Goal: Communication & Community: Answer question/provide support

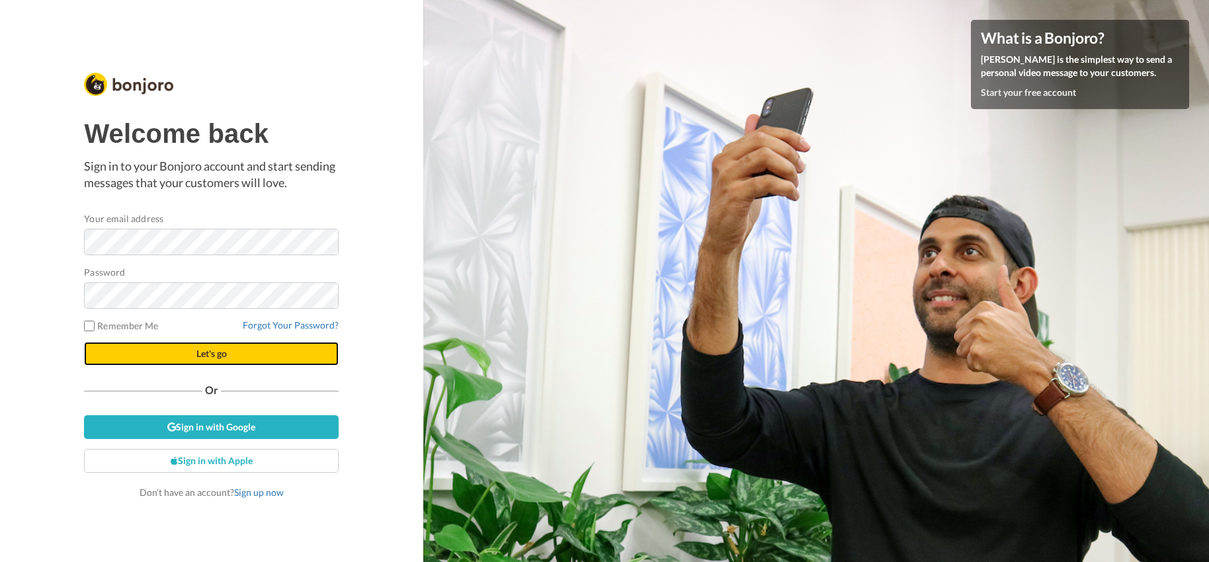
click at [194, 353] on button "Let's go" at bounding box center [211, 354] width 255 height 24
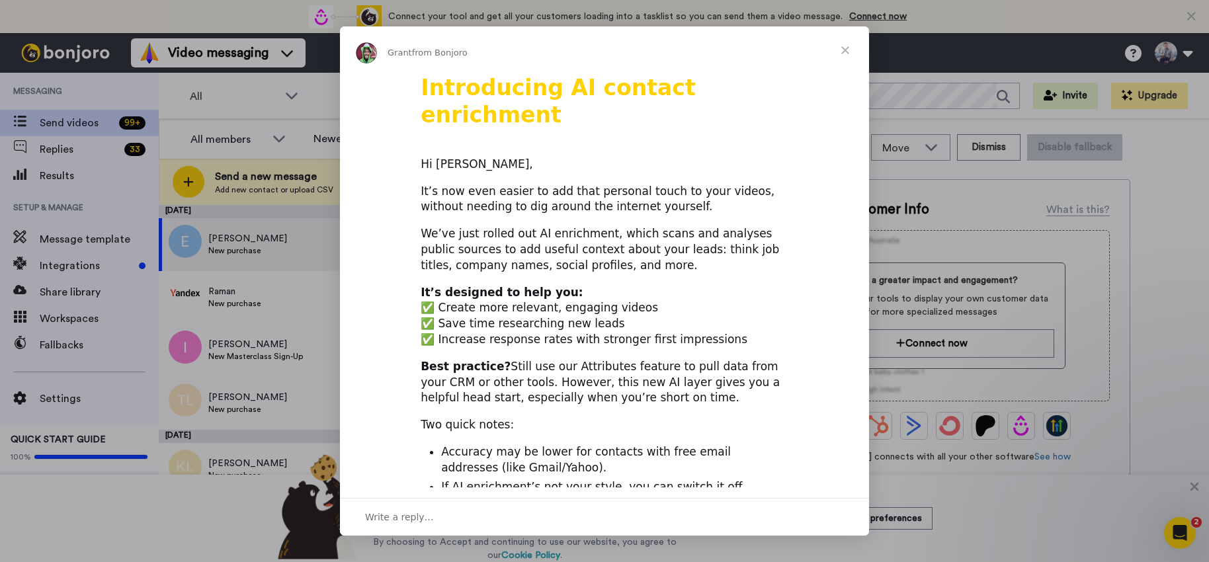
click at [847, 48] on span "Close" at bounding box center [845, 50] width 48 height 48
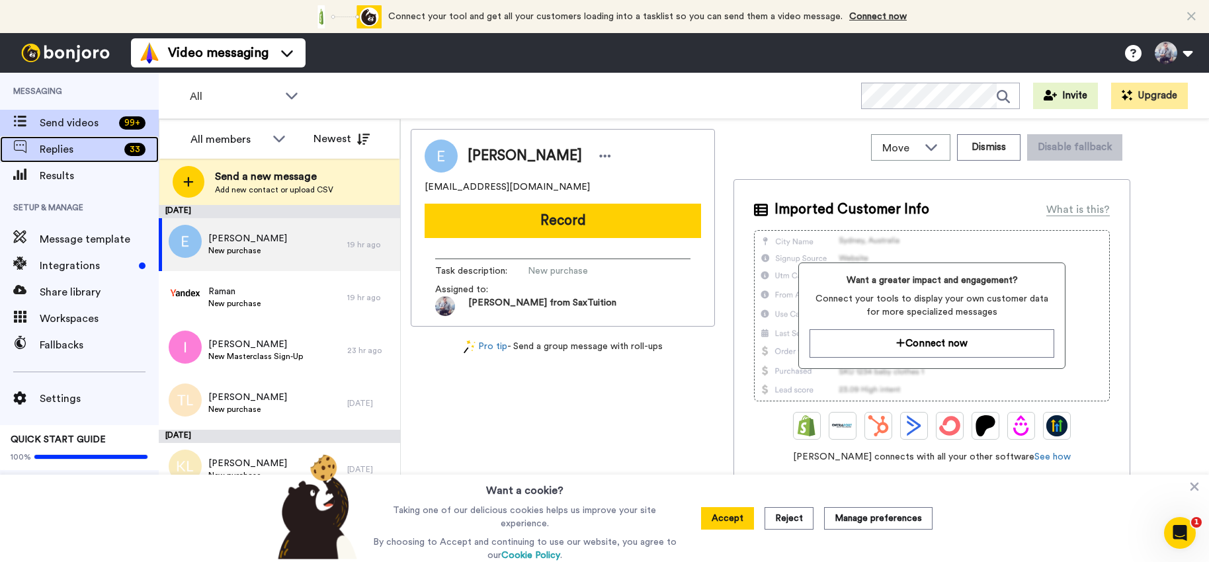
click at [104, 149] on span "Replies" at bounding box center [79, 150] width 79 height 16
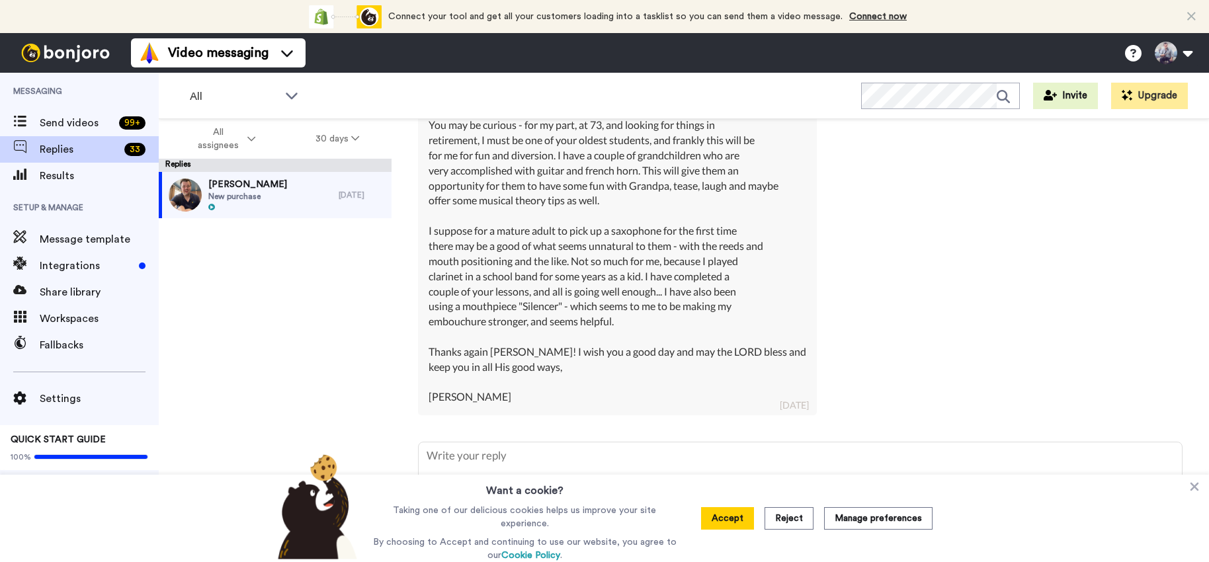
scroll to position [533, 0]
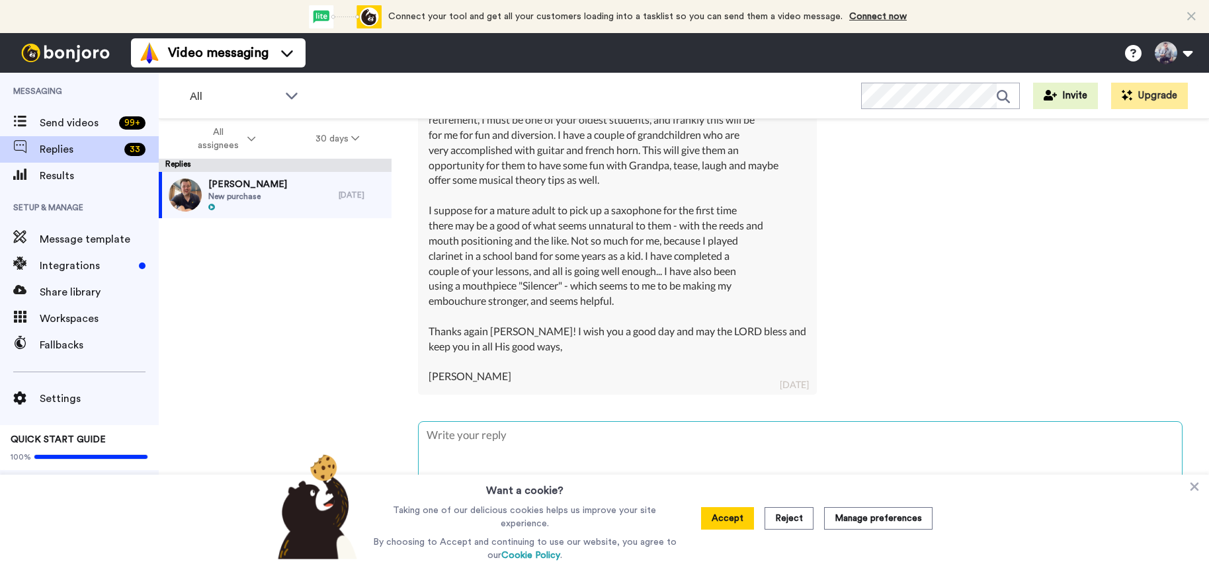
click at [493, 438] on textarea at bounding box center [800, 464] width 763 height 85
type textarea "x"
type textarea "F"
type textarea "x"
type textarea "Fa"
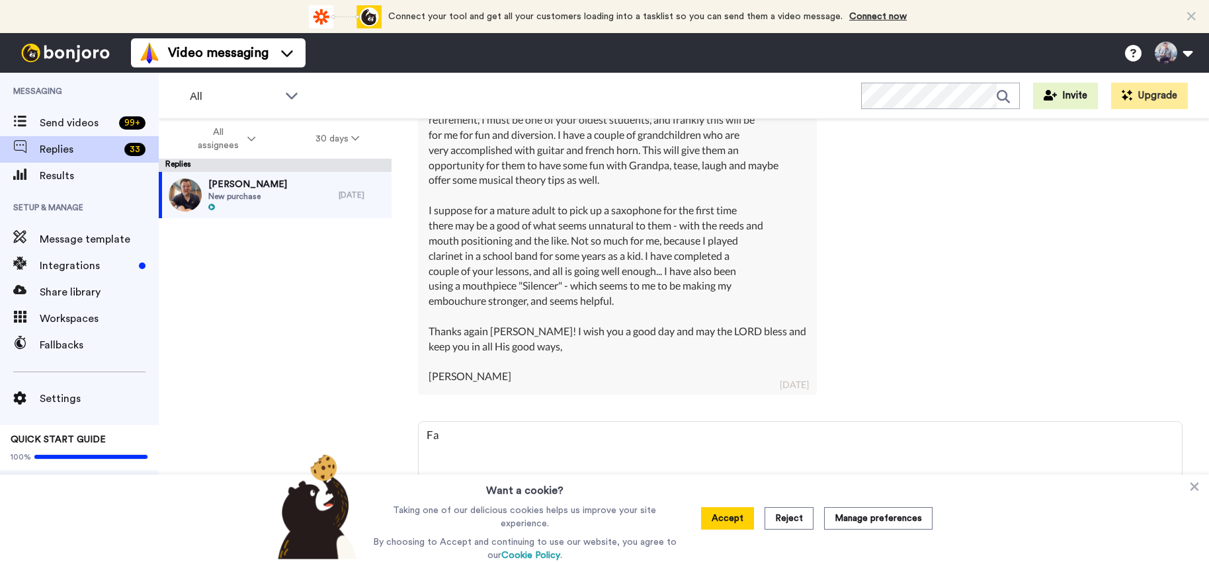
type textarea "x"
type textarea "Fan"
type textarea "x"
type textarea "Fant"
type textarea "x"
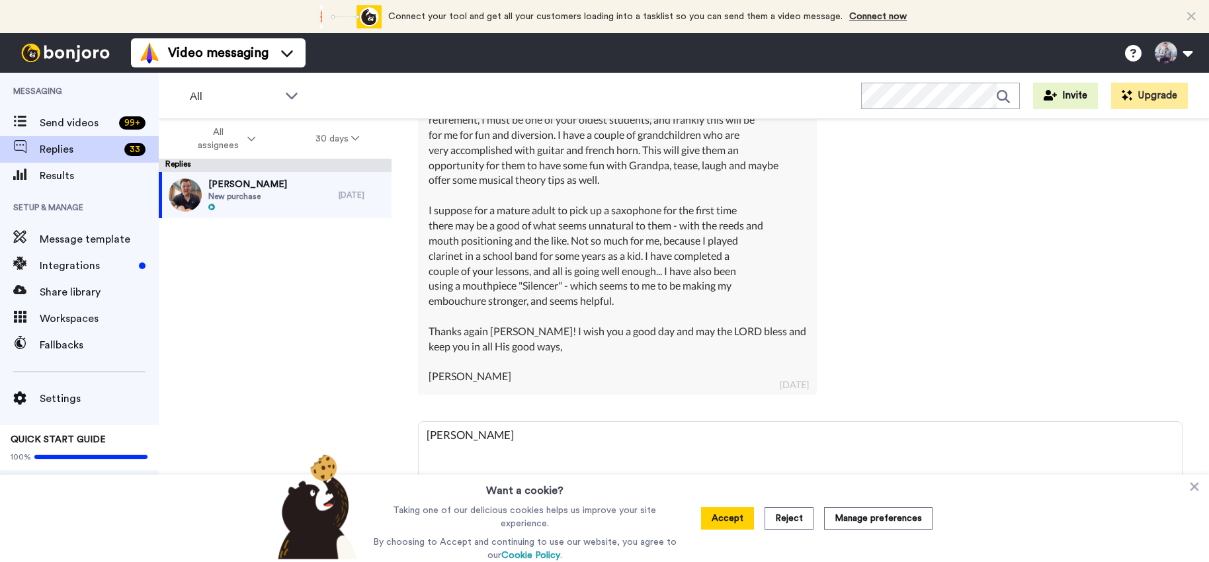
type textarea "Fanta"
type textarea "x"
type textarea "Fantat"
type textarea "x"
type textarea "Fantati"
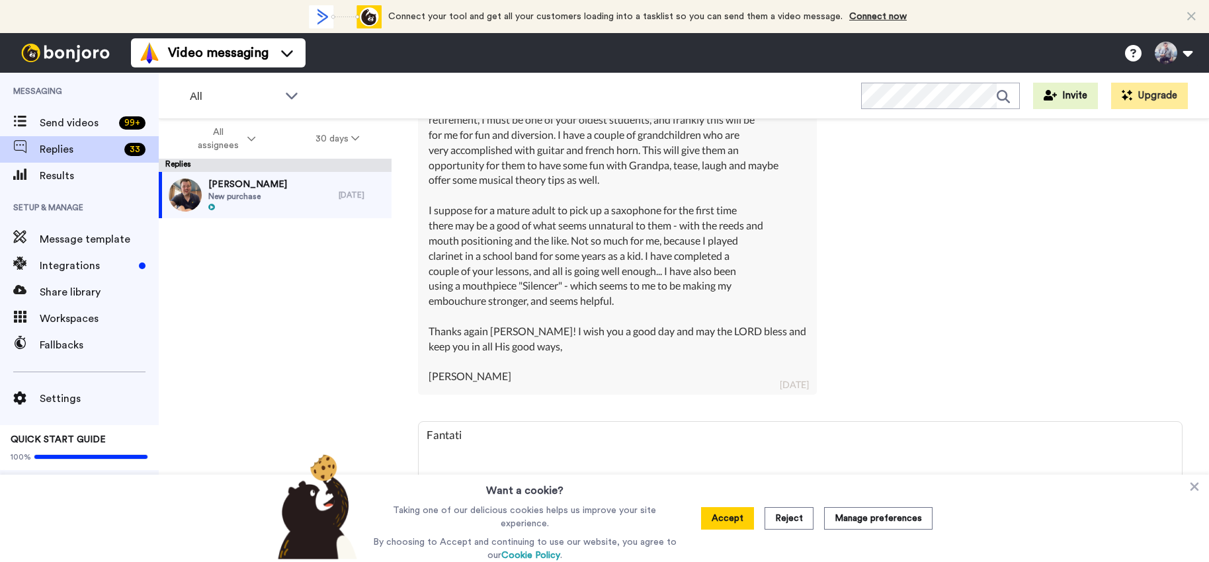
type textarea "x"
type textarea "Fantatic"
type textarea "x"
type textarea "Fantatic"
type textarea "x"
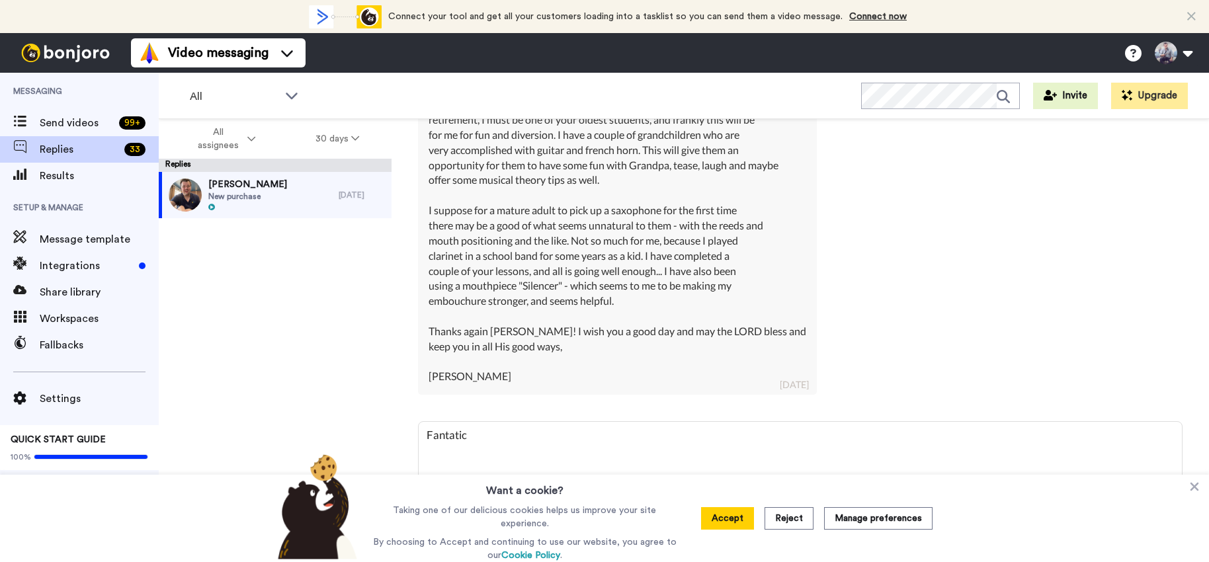
type textarea "Fantatic J"
type textarea "x"
type textarea "Fantatic Ji"
type textarea "x"
type textarea "Fantatic J"
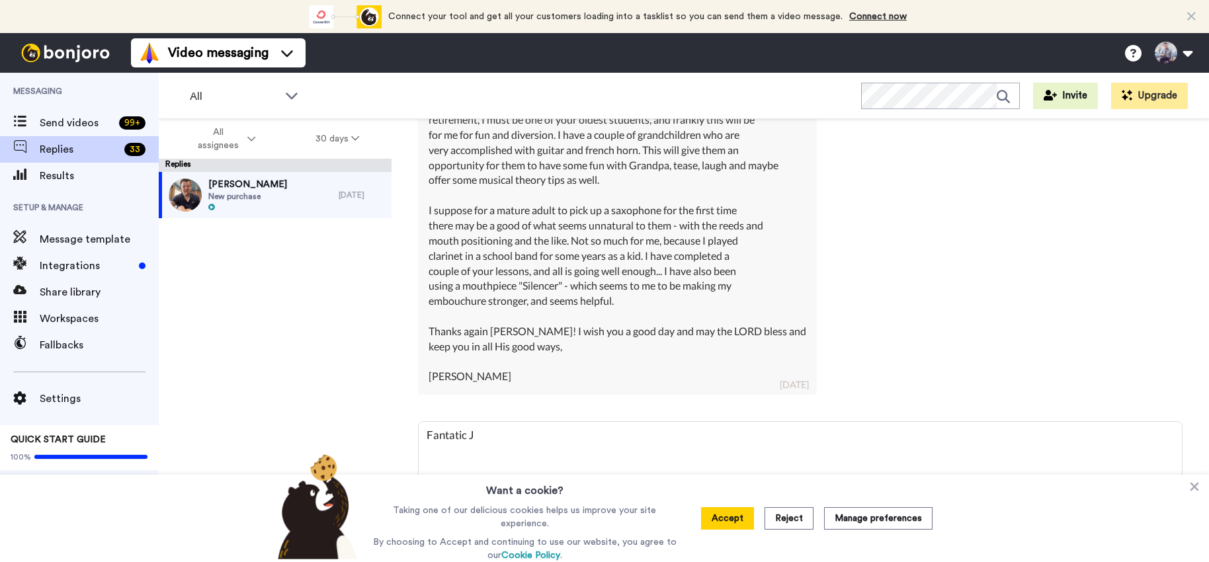
type textarea "x"
type textarea "Fantatic"
type textarea "x"
type textarea "Fantatic"
type textarea "x"
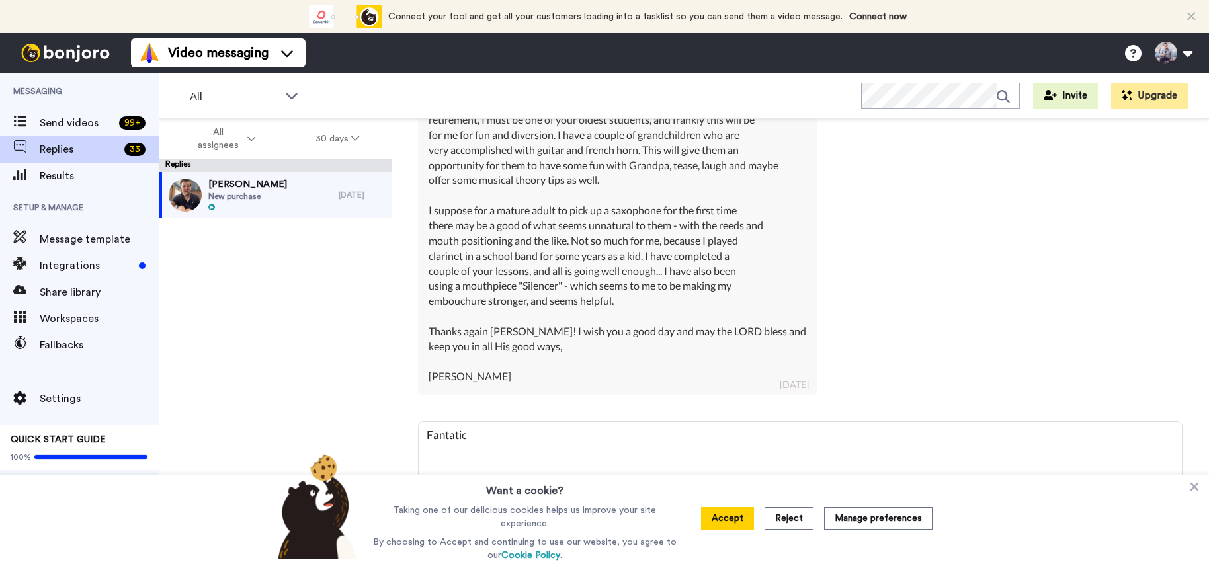
type textarea "Fantati"
type textarea "x"
type textarea "Fantat"
type textarea "x"
type textarea "Fanta"
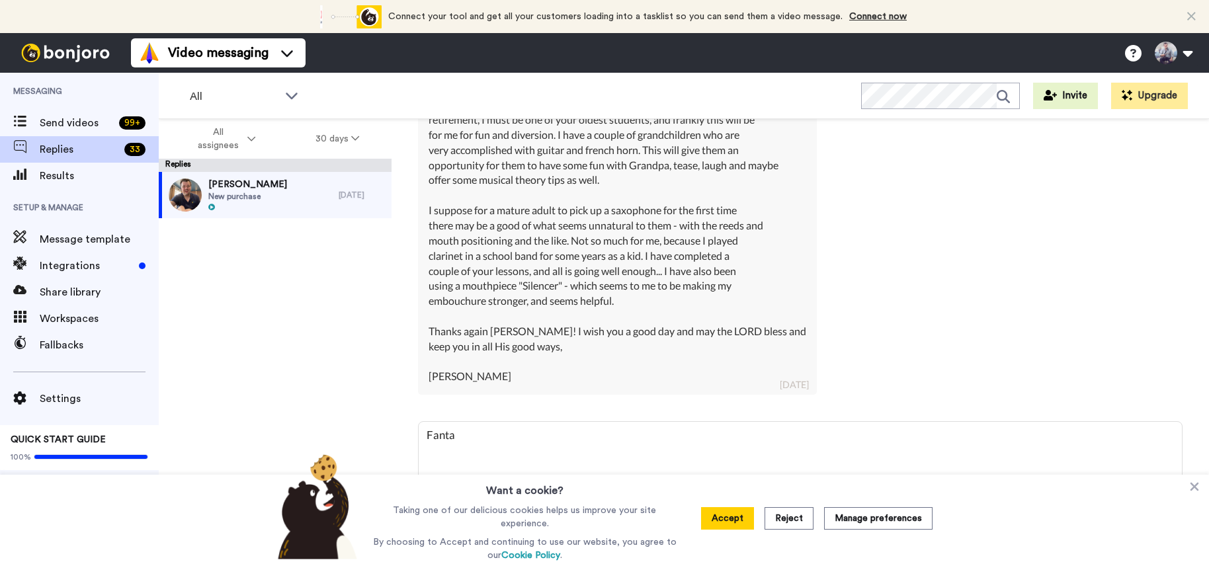
type textarea "x"
type textarea "Fantas"
type textarea "x"
type textarea "Fantast"
type textarea "x"
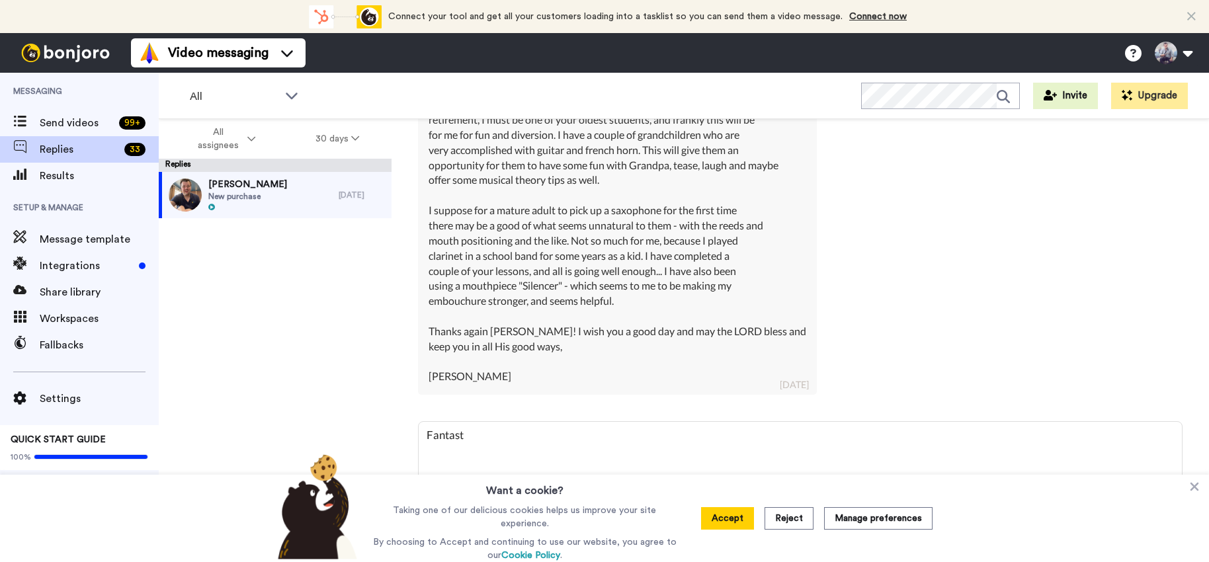
type textarea "Fantastt"
type textarea "x"
type textarea "Fantast"
type textarea "x"
type textarea "Fantasti"
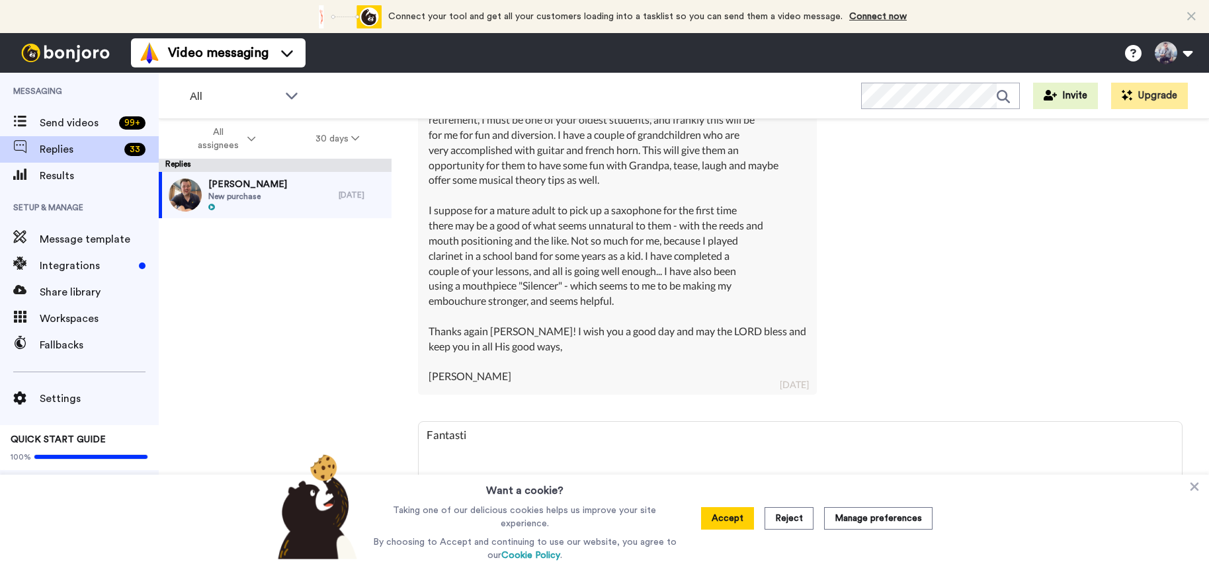
type textarea "x"
type textarea "Fantastic"
type textarea "x"
type textarea "Fantastic"
type textarea "x"
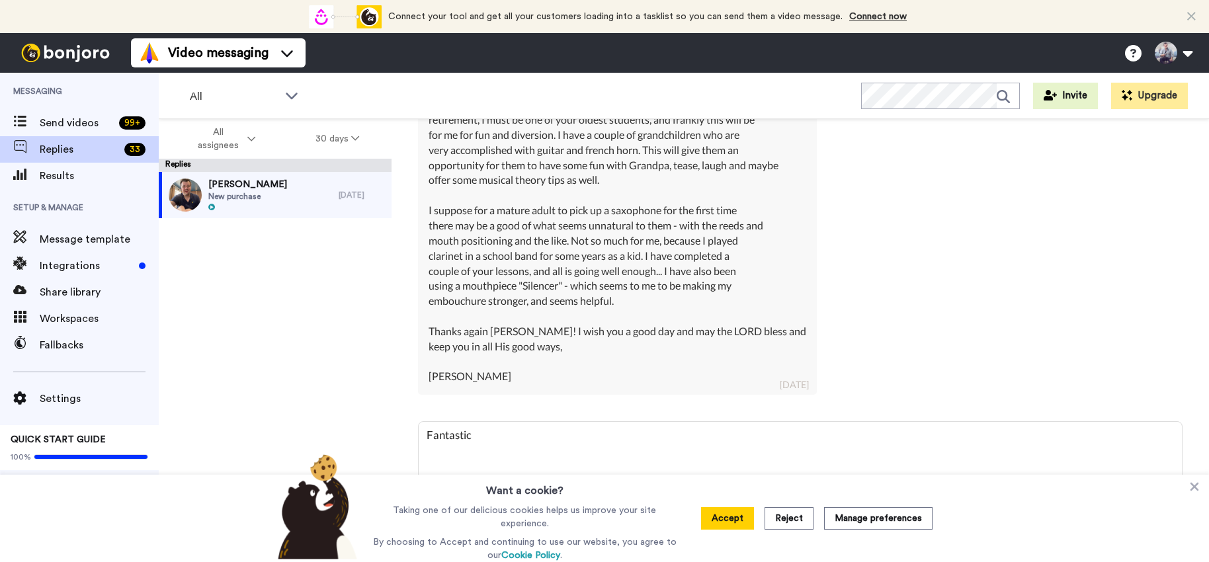
type textarea "Fantastic J"
type textarea "x"
type textarea "Fantastic Ji"
type textarea "x"
type textarea "Fantastic Jim"
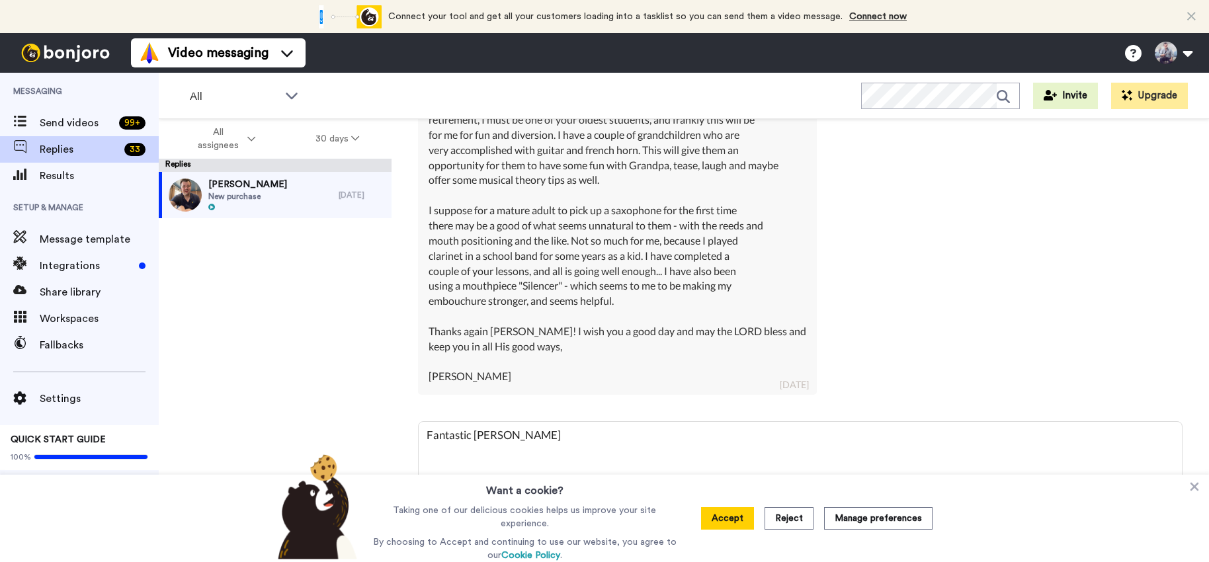
type textarea "x"
type textarea "Fantastic Jim!"
type textarea "x"
type textarea "Fantastic Jim!"
type textarea "x"
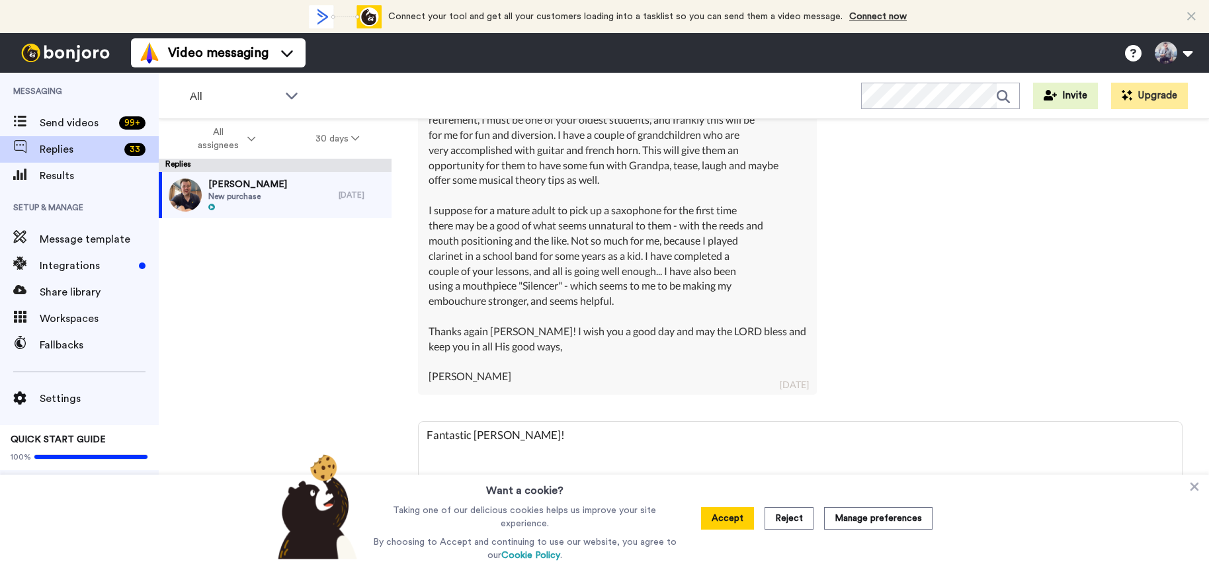
type textarea "Fantastic Jim! N"
type textarea "x"
type textarea "Fantastic Jim! Not"
type textarea "x"
type textarea "Fantastic Jim! Not"
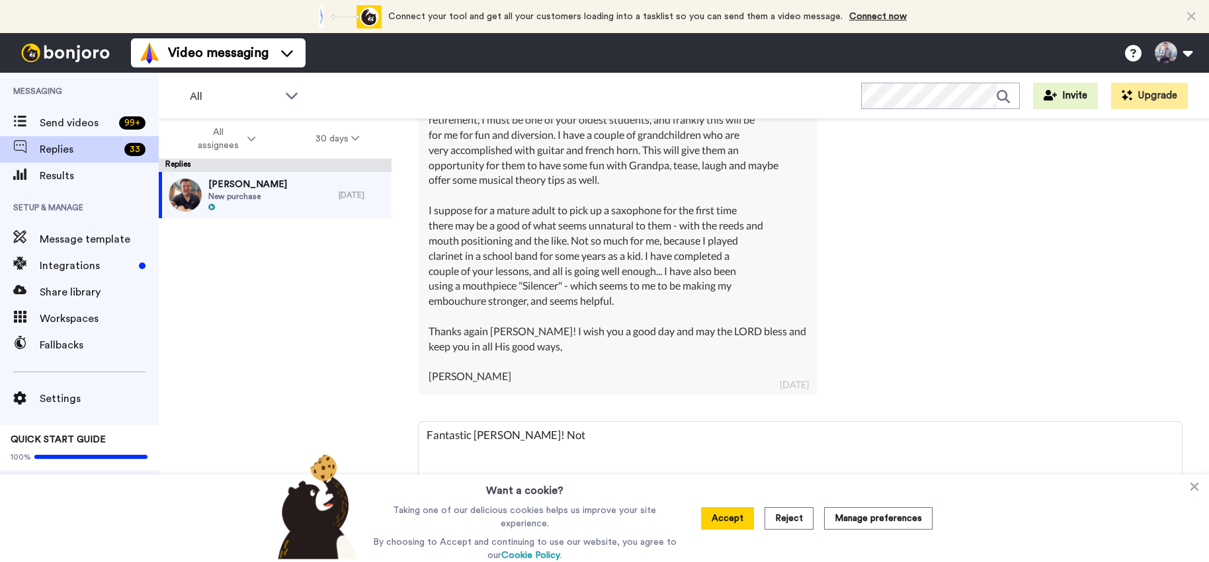
type textarea "x"
type textarea "Fantastic Jim! Not a"
type textarea "x"
type textarea "Fantastic Jim! Not at"
type textarea "x"
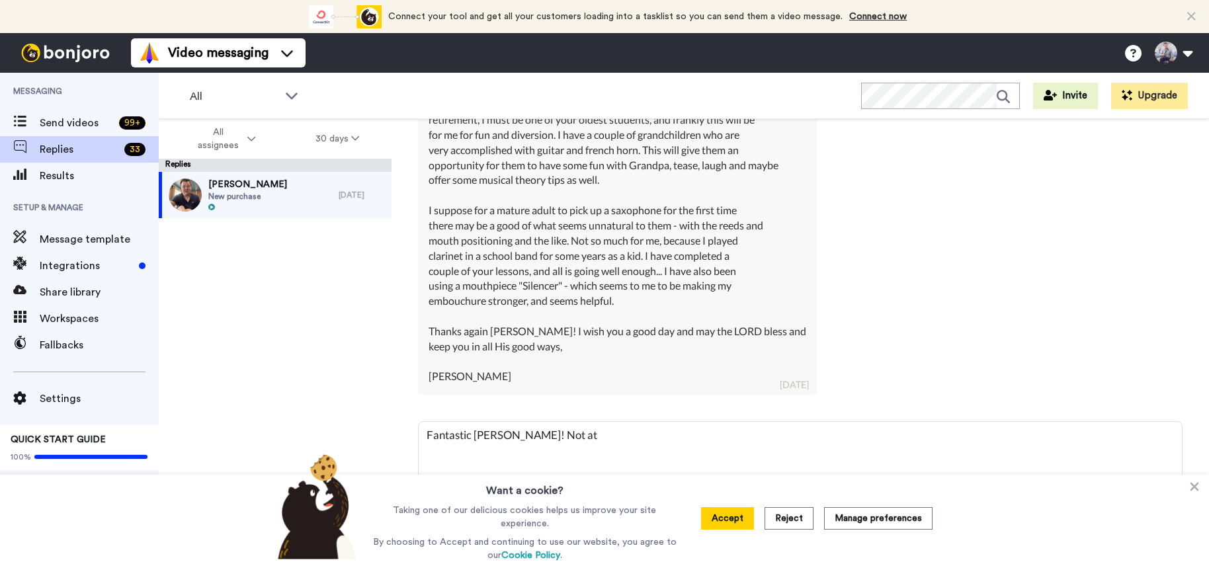
type textarea "Fantastic Jim! Not at a"
type textarea "x"
type textarea "Fantastic Jim! Not at al"
type textarea "x"
type textarea "Fantastic Jim! Not at all"
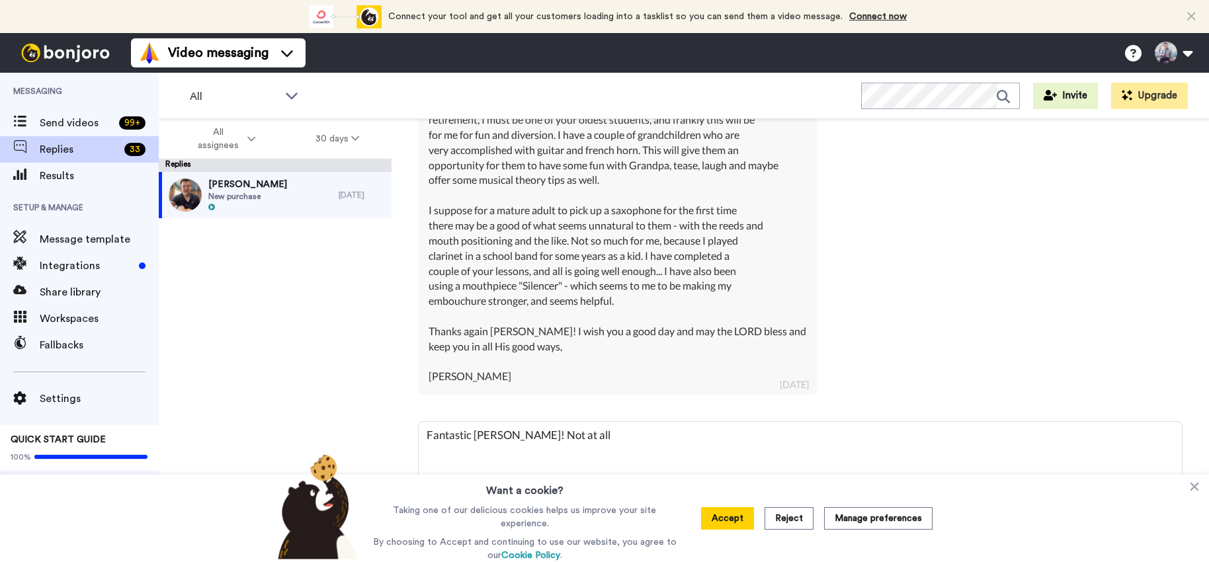
type textarea "x"
type textarea "Fantastic Jim! Not at all,"
type textarea "x"
type textarea "Fantastic Jim! Not at all,"
type textarea "x"
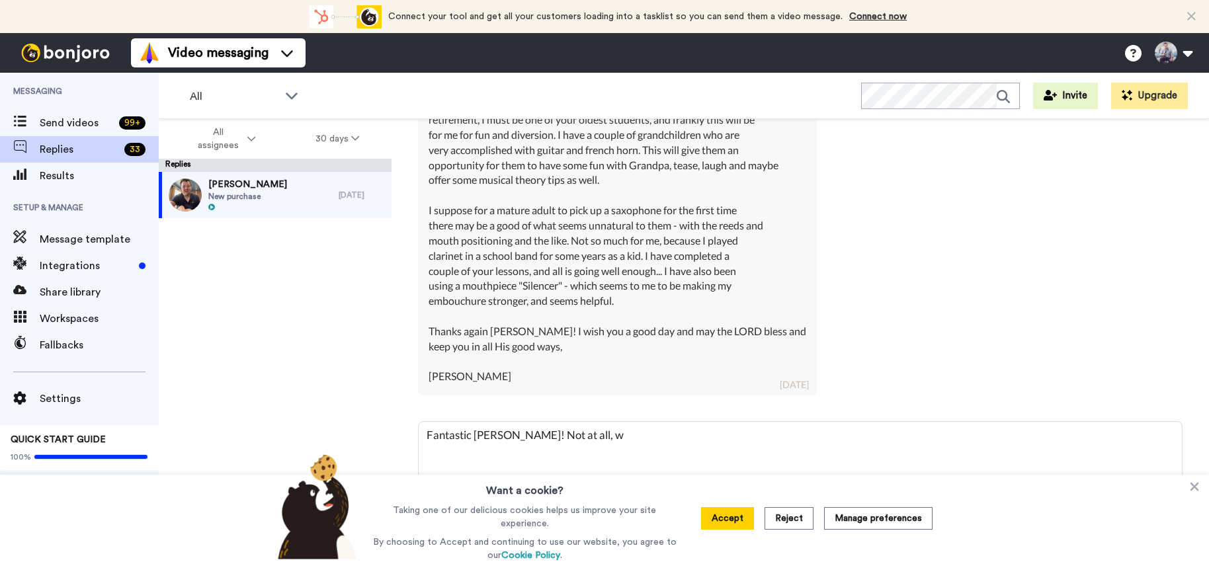
type textarea "Fantastic Jim! Not at all, w"
type textarea "x"
type textarea "Fantastic Jim! Not at all, w"
type textarea "x"
type textarea "Fantastic Jim! Not at all, we"
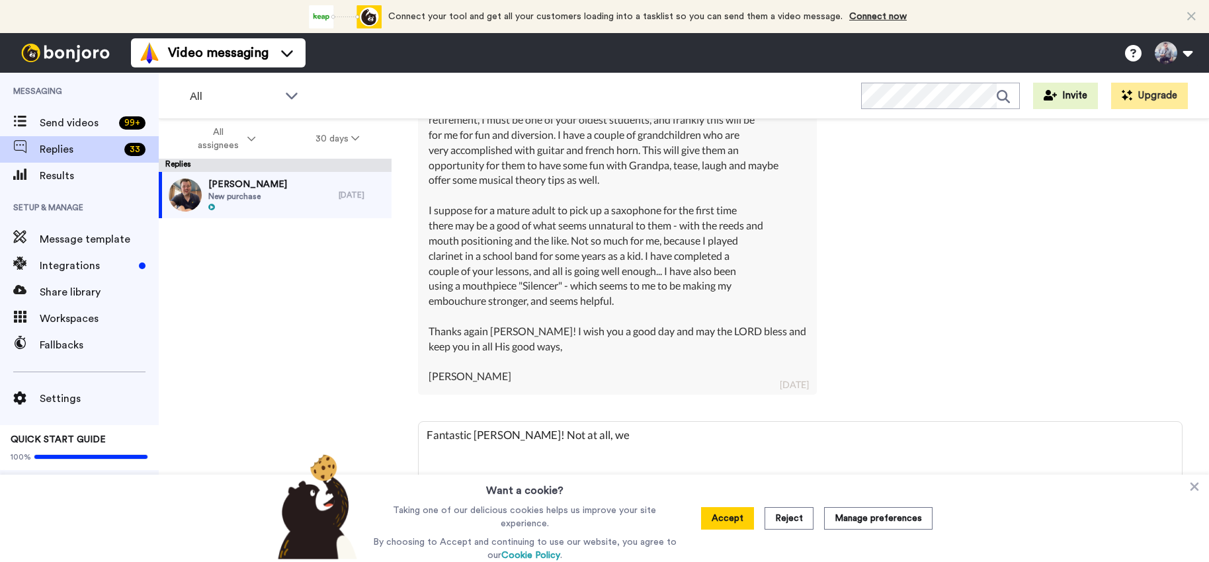
type textarea "x"
type textarea "Fantastic Jim! Not at all, we a"
type textarea "x"
type textarea "Fantastic Jim! Not at all, we ac"
type textarea "x"
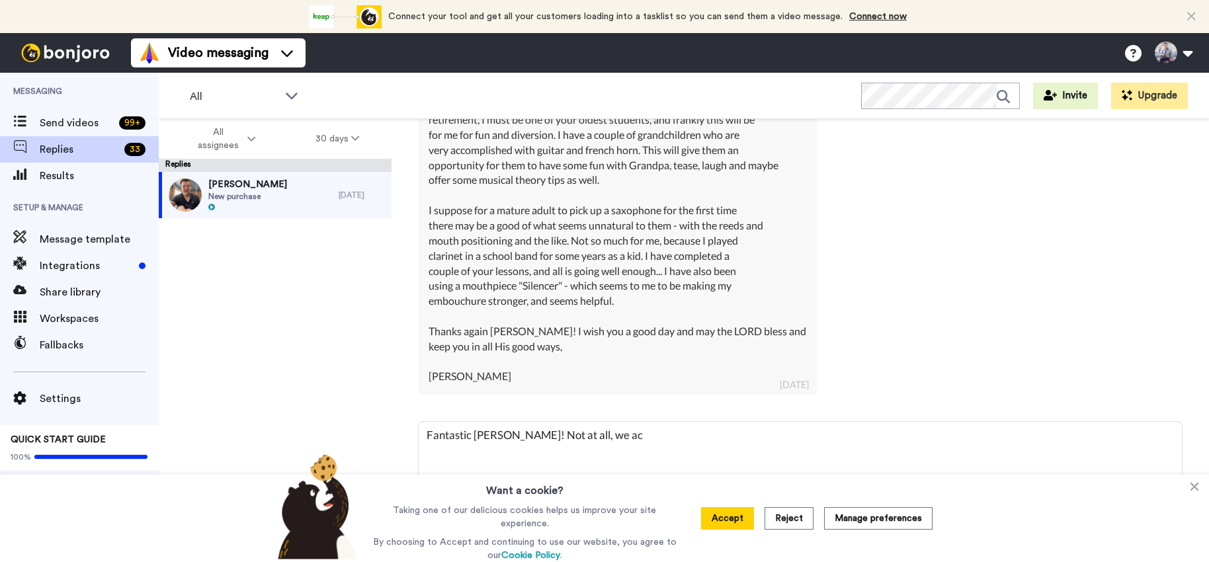
type textarea "Fantastic Jim! Not at all, we act"
type textarea "x"
type textarea "Fantastic Jim! Not at all, we actu"
type textarea "x"
type textarea "Fantastic Jim! Not at all, we actual"
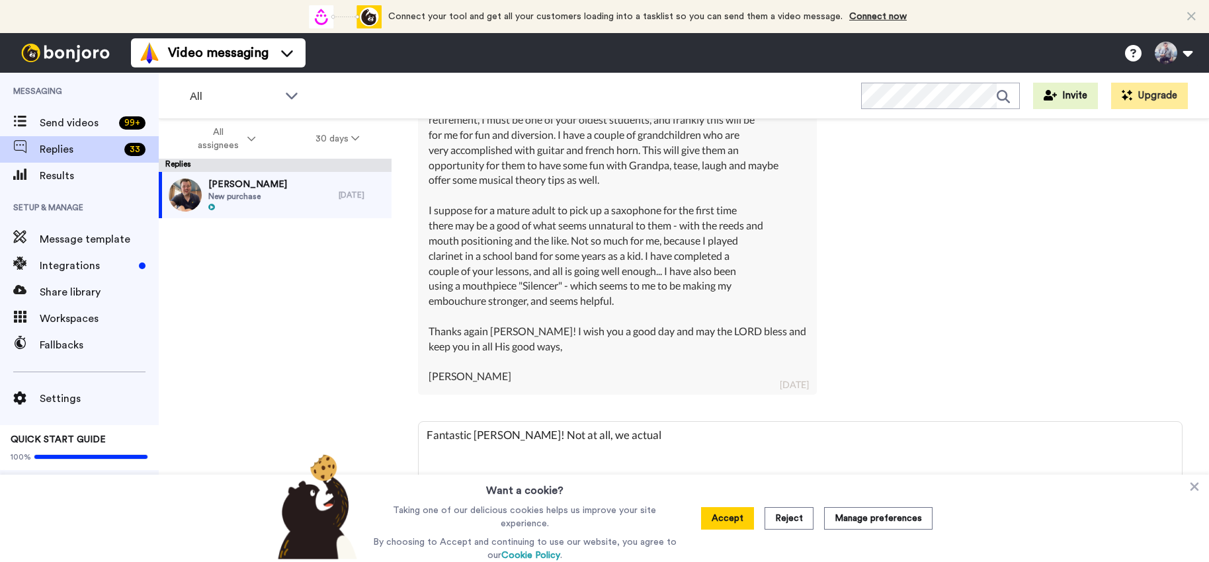
type textarea "x"
type textarea "Fantastic Jim! Not at all, we actuall"
type textarea "x"
type textarea "Fantastic Jim! Not at all, we actually"
type textarea "x"
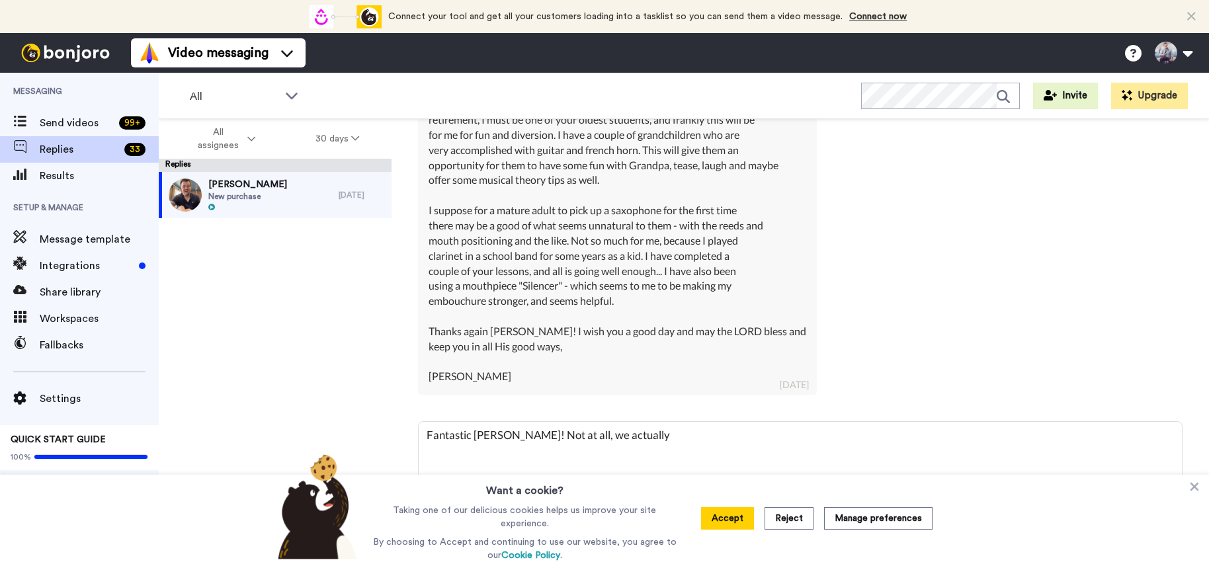
type textarea "Fantastic Jim! Not at all, we actually"
type textarea "x"
type textarea "Fantastic Jim! Not at all, we actually h"
type textarea "x"
type textarea "Fantastic Jim! Not at all, we actually ha"
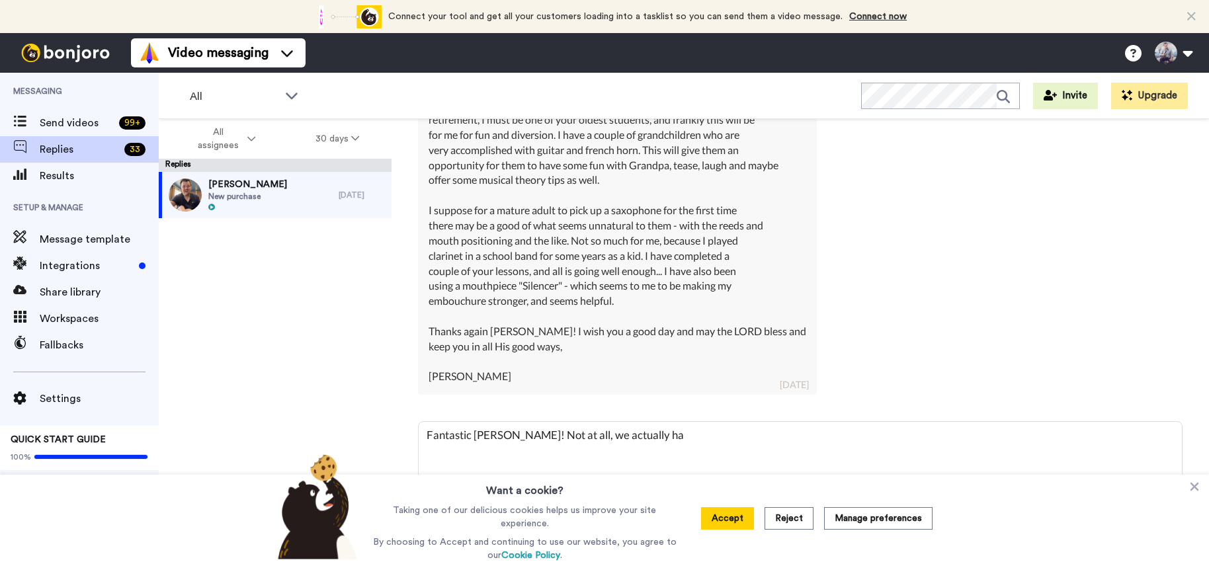
type textarea "x"
type textarea "Fantastic Jim! Not at all, we actually hav"
type textarea "x"
type textarea "Fantastic Jim! Not at all, we actually have"
type textarea "x"
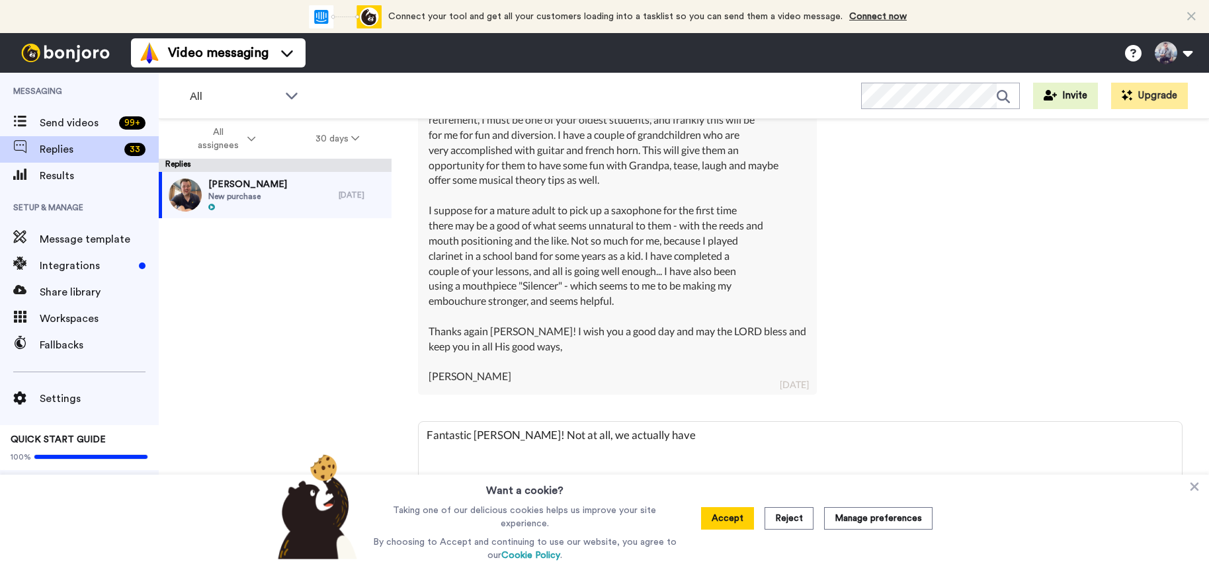
type textarea "Fantastic Jim! Not at all, we actually have"
type textarea "x"
type textarea "Fantastic Jim! Not at all, we actually have q"
type textarea "x"
type textarea "Fantastic Jim! Not at all, we actually have qu"
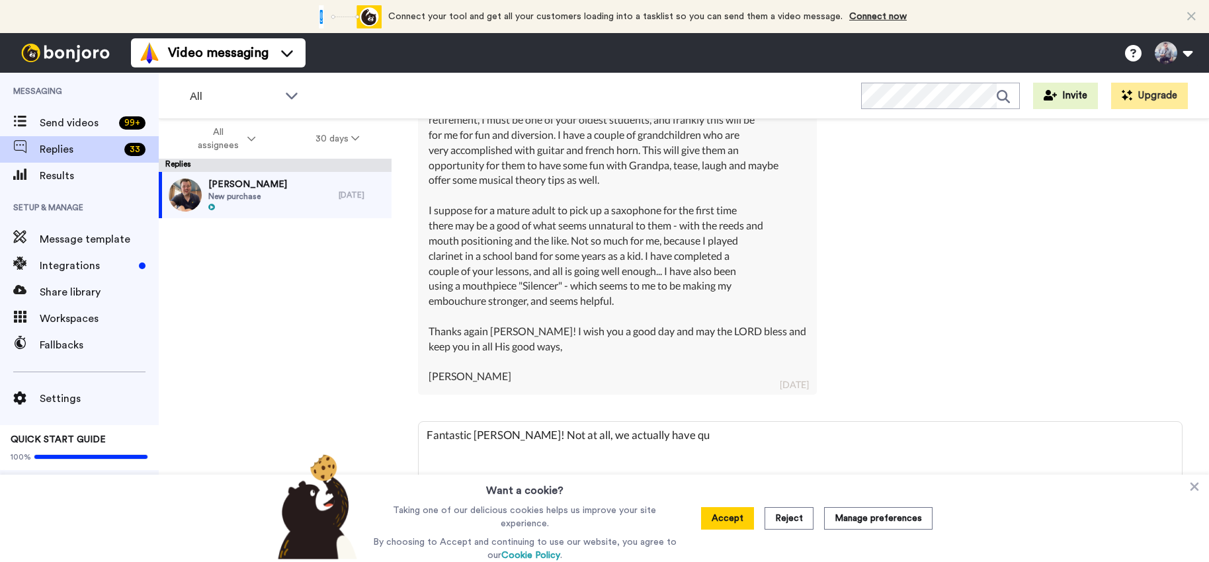
type textarea "x"
type textarea "Fantastic Jim! Not at all, we actually have qui"
type textarea "x"
type textarea "Fantastic Jim! Not at all, we actually have quit"
type textarea "x"
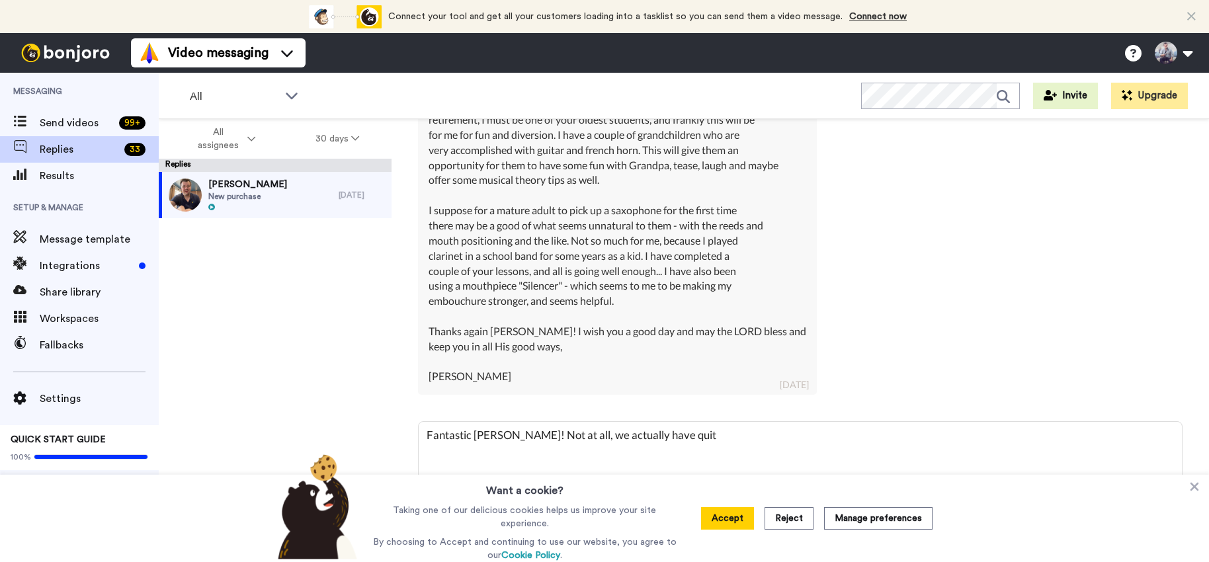
type textarea "Fantastic Jim! Not at all, we actually have quite"
type textarea "x"
type textarea "Fantastic Jim! Not at all, we actually have quite"
type textarea "x"
type textarea "Fantastic Jim! Not at all, we actually have quite a"
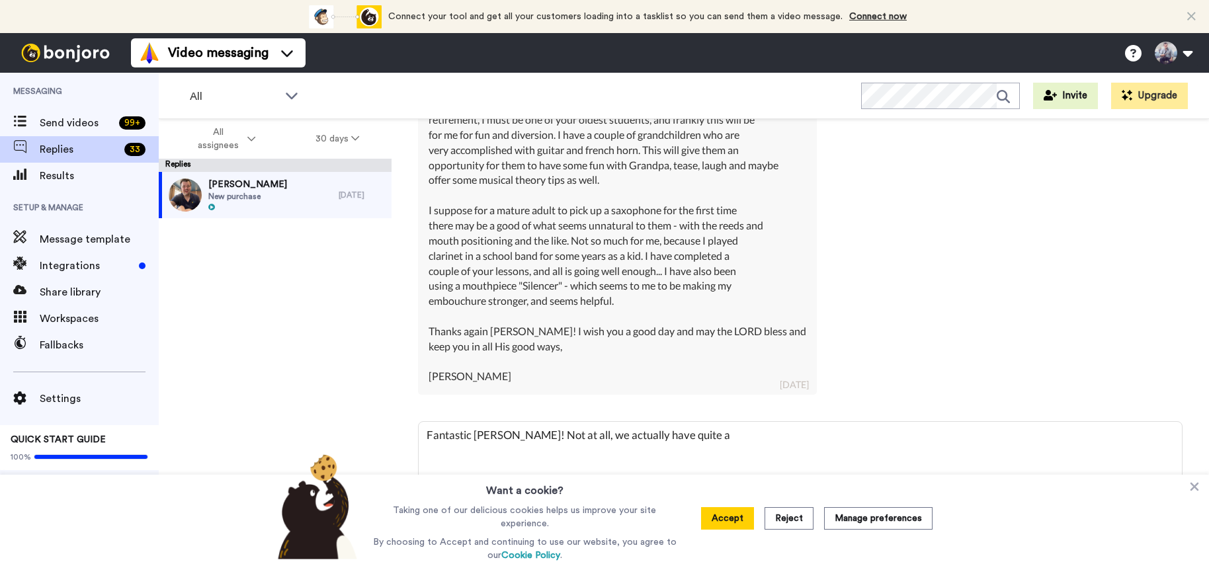
type textarea "x"
type textarea "Fantastic Jim! Not at all, we actually have quite a"
type textarea "x"
type textarea "Fantastic Jim! Not at all, we actually have quite a f"
type textarea "x"
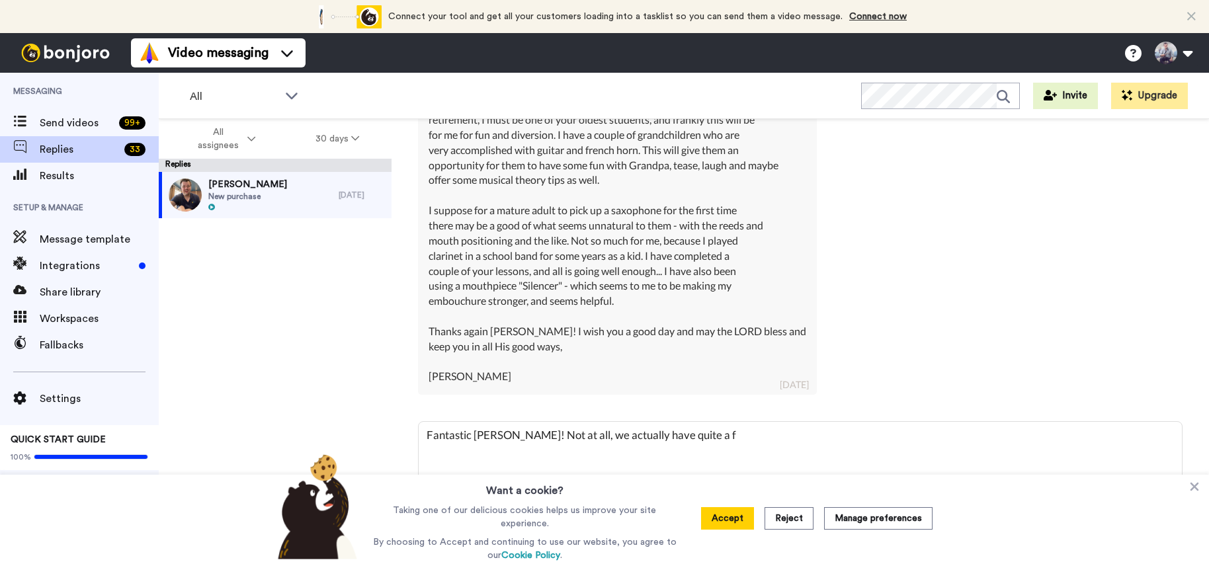
type textarea "Fantastic Jim! Not at all, we actually have quite a fe"
type textarea "x"
type textarea "Fantastic Jim! Not at all, we actually have quite a few"
type textarea "x"
type textarea "Fantastic Jim! Not at all, we actually have quite a few"
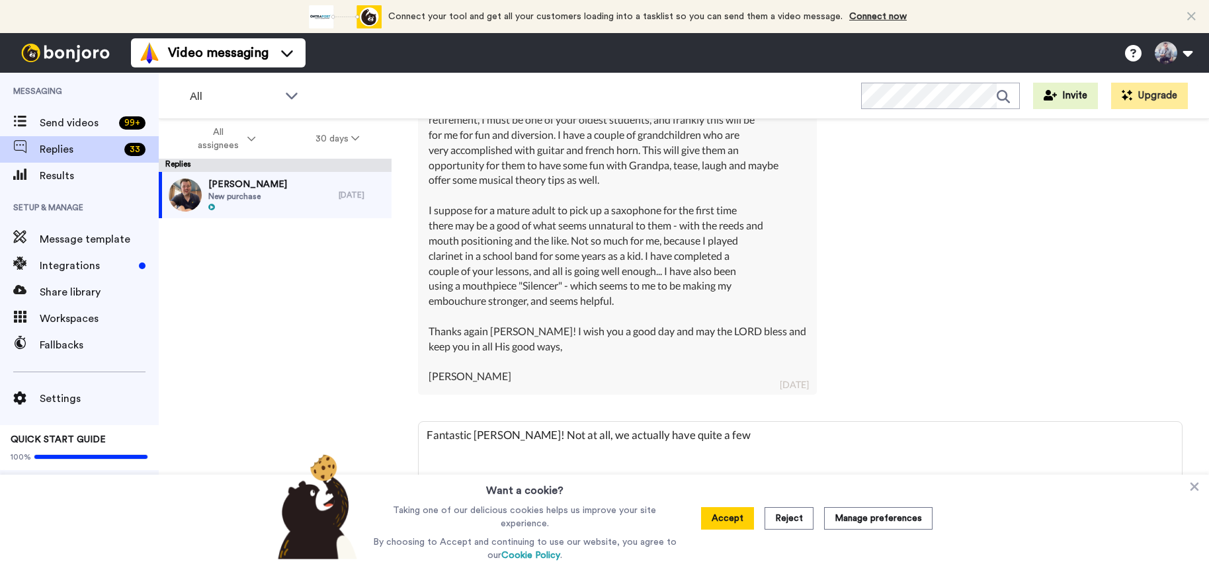
type textarea "x"
type textarea "Fantastic Jim! Not at all, we actually have quite a few s"
type textarea "x"
type textarea "Fantastic Jim! Not at all, we actually have quite a few sa"
type textarea "x"
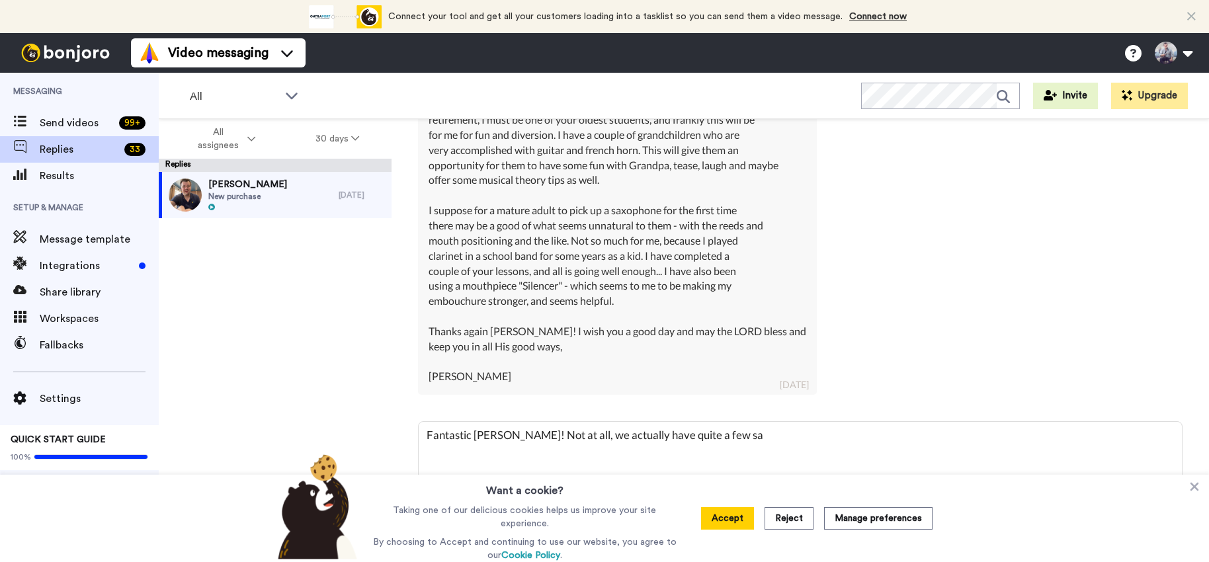
type textarea "Fantastic Jim! Not at all, we actually have quite a few sax"
type textarea "x"
type textarea "Fantastic Jim! Not at all, we actually have quite a few sax"
type textarea "x"
type textarea "Fantastic Jim! Not at all, we actually have quite a few sax p"
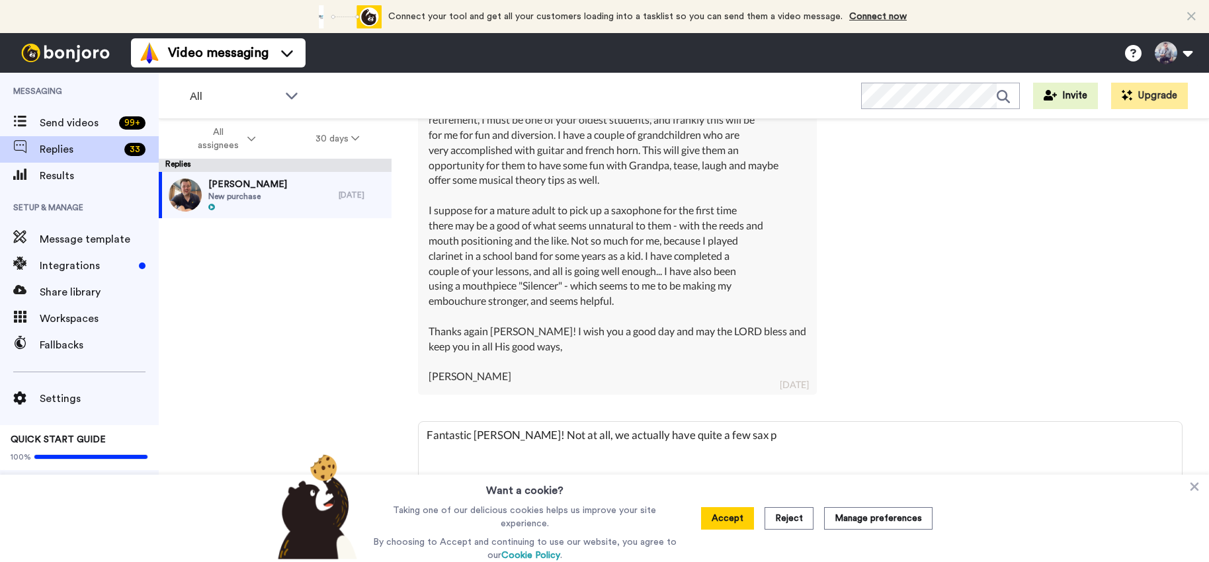
type textarea "x"
type textarea "Fantastic Jim! Not at all, we actually have quite a few sax pl"
type textarea "x"
type textarea "Fantastic Jim! Not at all, we actually have quite a few sax pla"
type textarea "x"
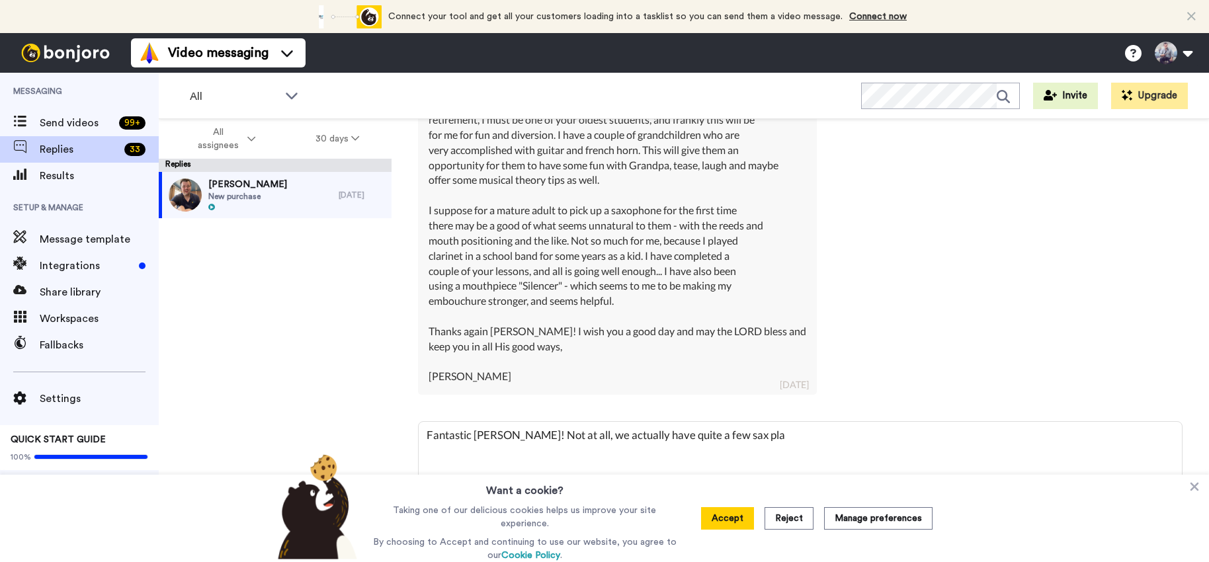
type textarea "Fantastic Jim! Not at all, we actually have quite a few sax play"
type textarea "x"
type textarea "Fantastic Jim! Not at all, we actually have quite a few sax playe"
type textarea "x"
type textarea "Fantastic Jim! Not at all, we actually have quite a few sax player"
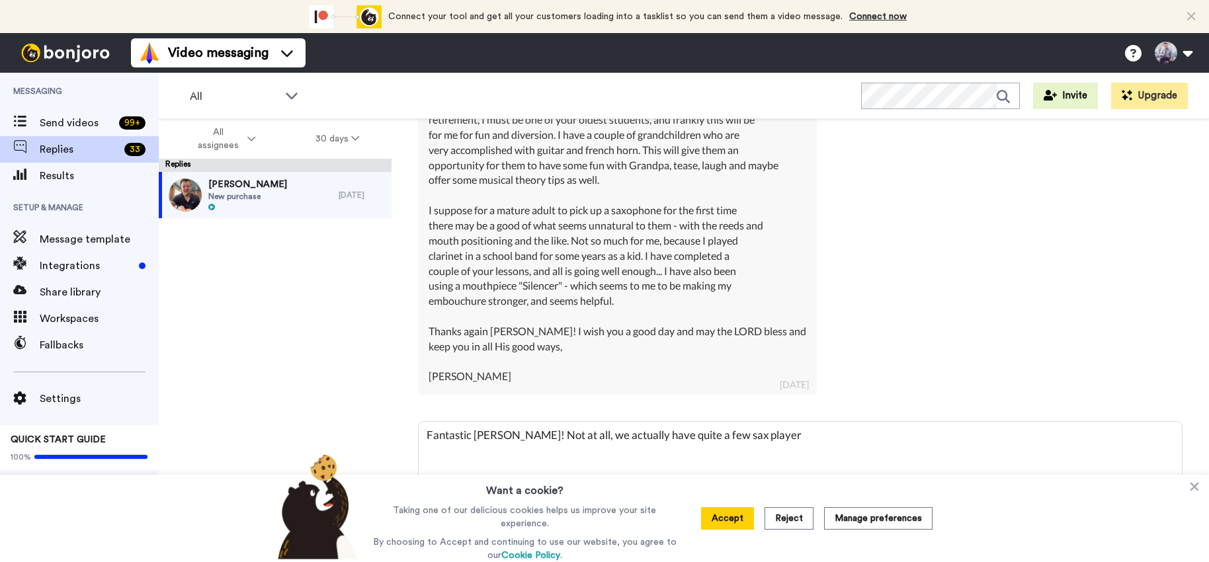
type textarea "x"
type textarea "Fantastic Jim! Not at all, we actually have quite a few sax players"
type textarea "x"
type textarea "Fantastic Jim! Not at all, we actually have quite a few sax players i"
type textarea "x"
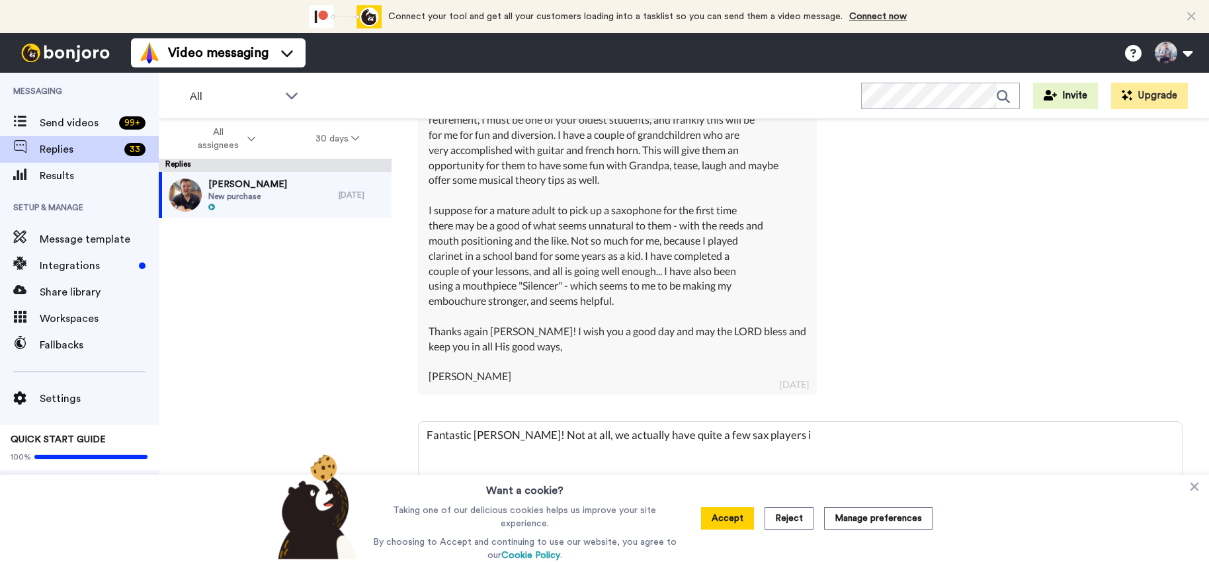
type textarea "Fantastic Jim! Not at all, we actually have quite a few sax players in"
type textarea "x"
type textarea "Fantastic Jim! Not at all, we actually have quite a few sax players in"
type textarea "x"
type textarea "Fantastic Jim! Not at all, we actually have quite a few sax players in th"
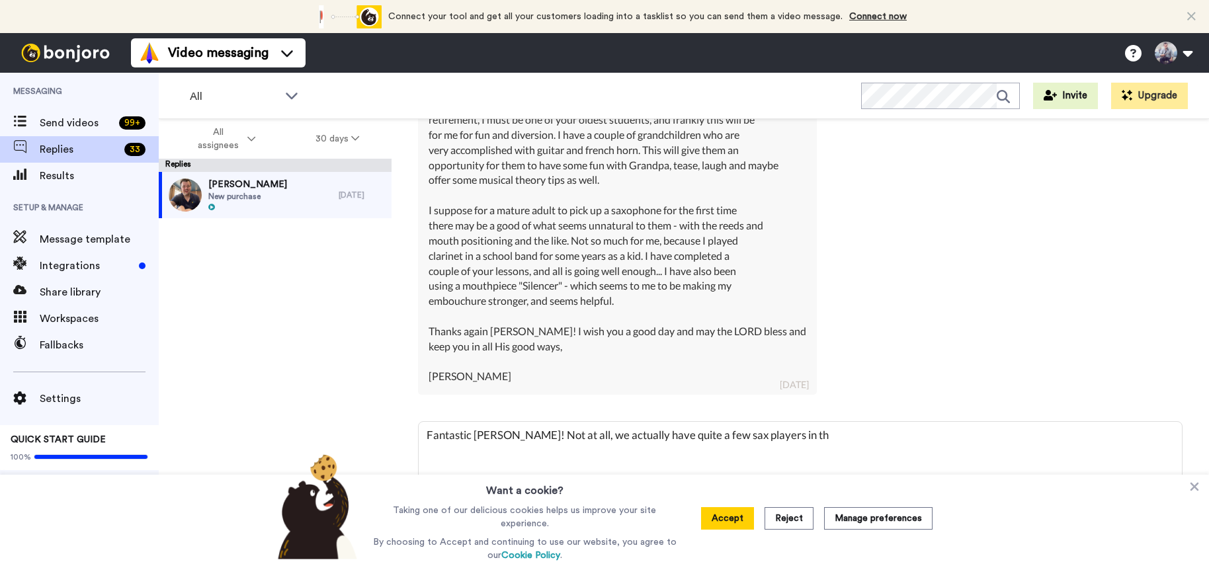
type textarea "x"
type textarea "Fantastic Jim! Not at all, we actually have quite a few sax players in the"
type textarea "x"
type textarea "Fantastic Jim! Not at all, we actually have quite a few sax players in thei"
type textarea "x"
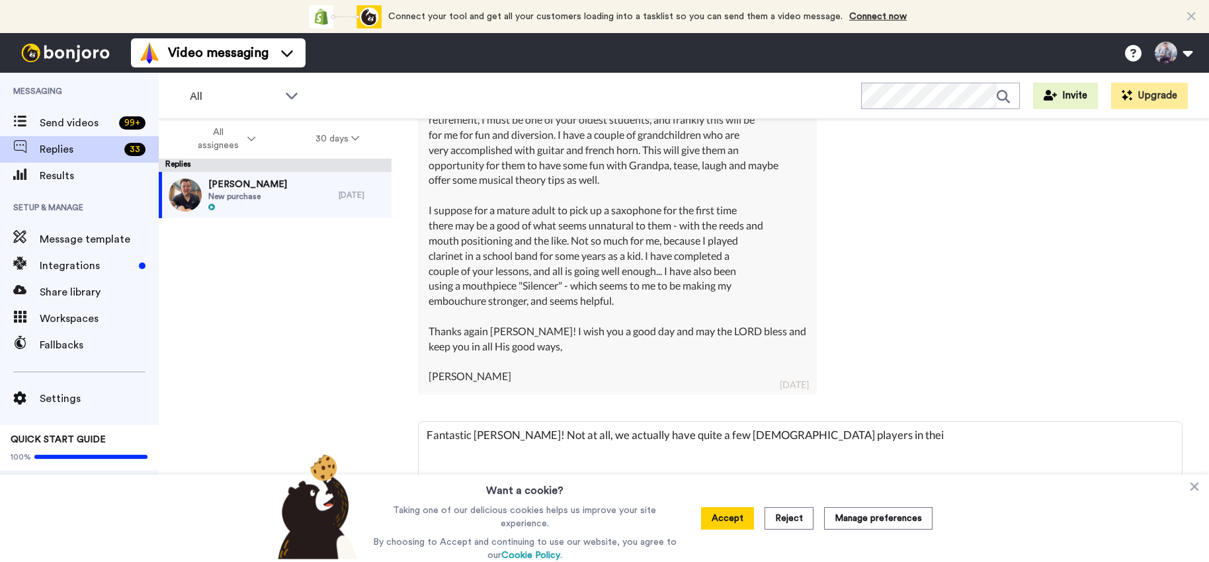
type textarea "Fantastic Jim! Not at all, we actually have quite a few sax players in their"
type textarea "x"
type textarea "Fantastic Jim! Not at all, we actually have quite a few sax players in their"
type textarea "x"
type textarea "Fantastic Jim! Not at all, we actually have quite a few sax players in their 8"
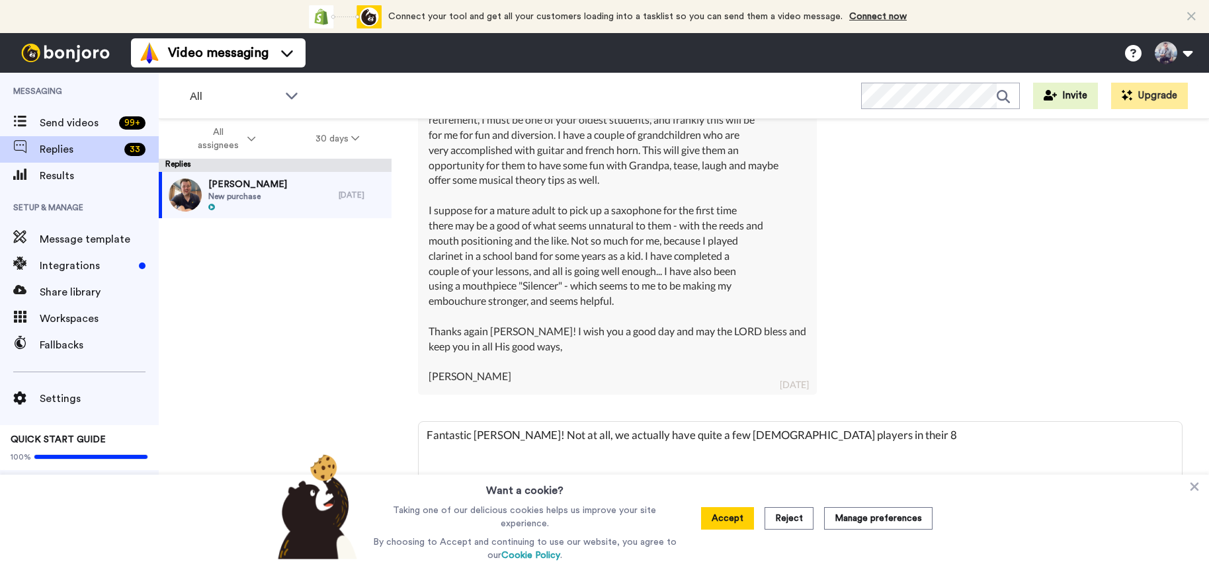
type textarea "x"
type textarea "Fantastic Jim! Not at all, we actually have quite a few sax players in their 80"
type textarea "x"
type textarea "Fantastic Jim! Not at all, we actually have quite a few sax players in their 80'"
type textarea "x"
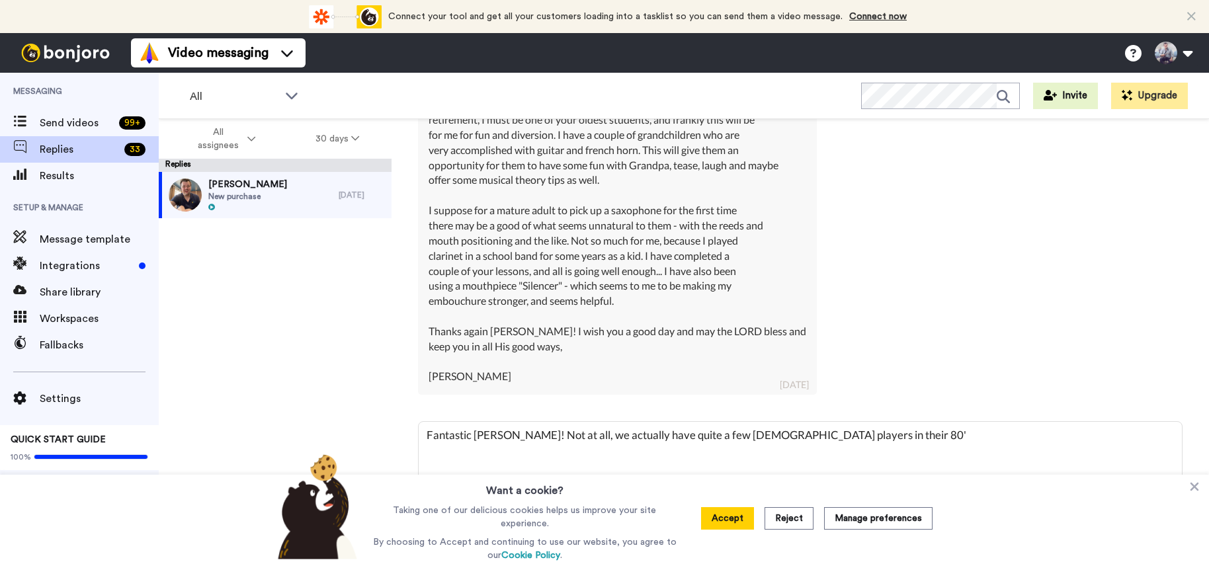
type textarea "Fantastic Jim! Not at all, we actually have quite a few sax players in their 80…"
type textarea "x"
type textarea "Fantastic Jim! Not at all, we actually have quite a few sax players in their 80…"
type textarea "x"
type textarea "Fantastic Jim! Not at all, we actually have quite a few sax players in their 80…"
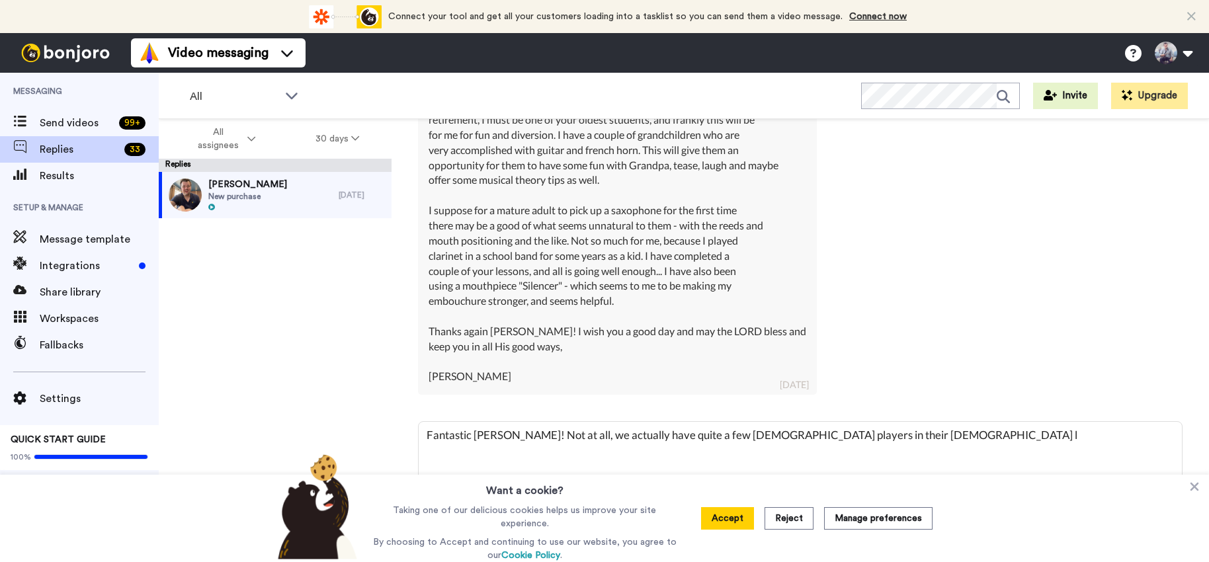
type textarea "x"
type textarea "Fantastic Jim! Not at all, we actually have quite a few sax players in their 80…"
type textarea "x"
type textarea "Fantastic Jim! Not at all, we actually have quite a few sax players in their 80…"
type textarea "x"
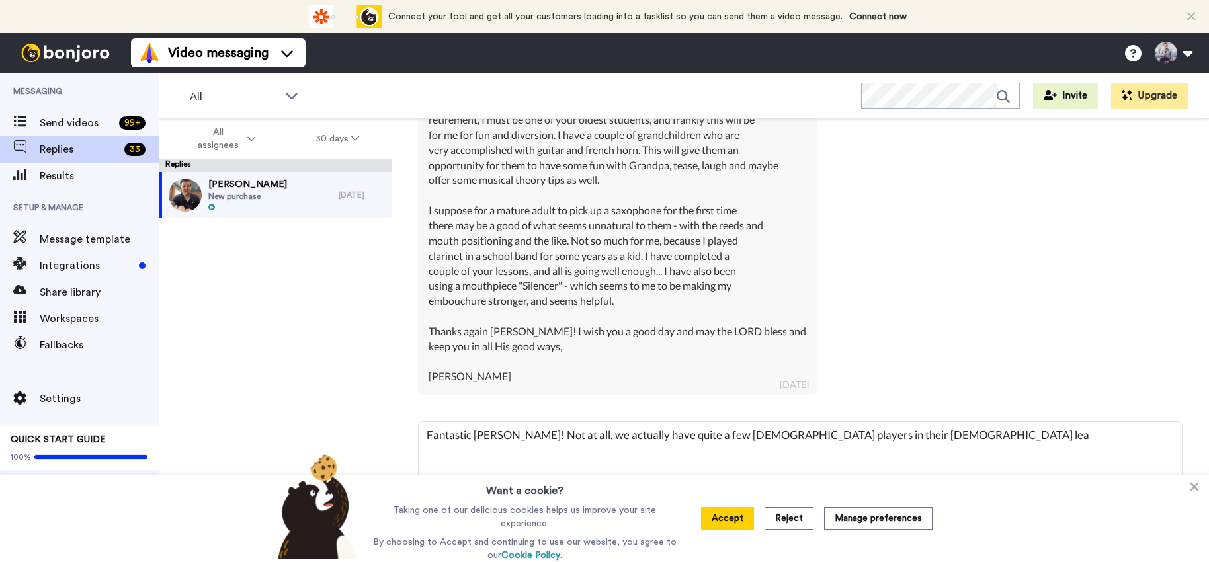
type textarea "Fantastic Jim! Not at all, we actually have quite a few sax players in their 80…"
type textarea "x"
type textarea "Fantastic Jim! Not at all, we actually have quite a few sax players in their 80…"
type textarea "x"
type textarea "Fantastic Jim! Not at all, we actually have quite a few sax players in their 80…"
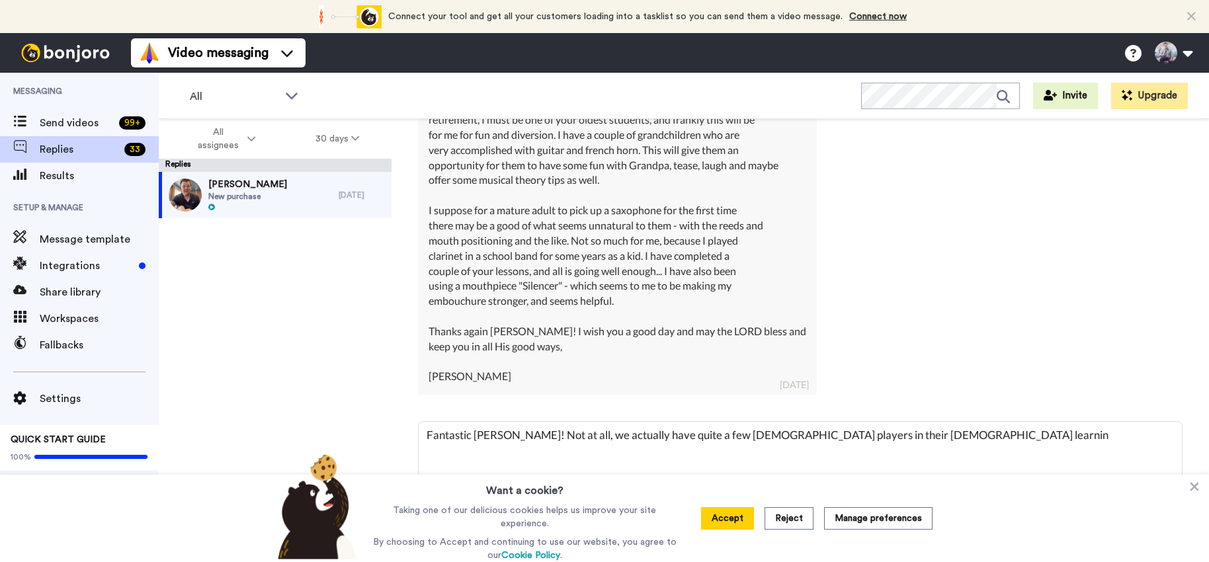
type textarea "x"
type textarea "Fantastic Jim! Not at all, we actually have quite a few sax players in their 80…"
type textarea "x"
type textarea "Fantastic Jim! Not at all, we actually have quite a few sax players in their 80…"
type textarea "x"
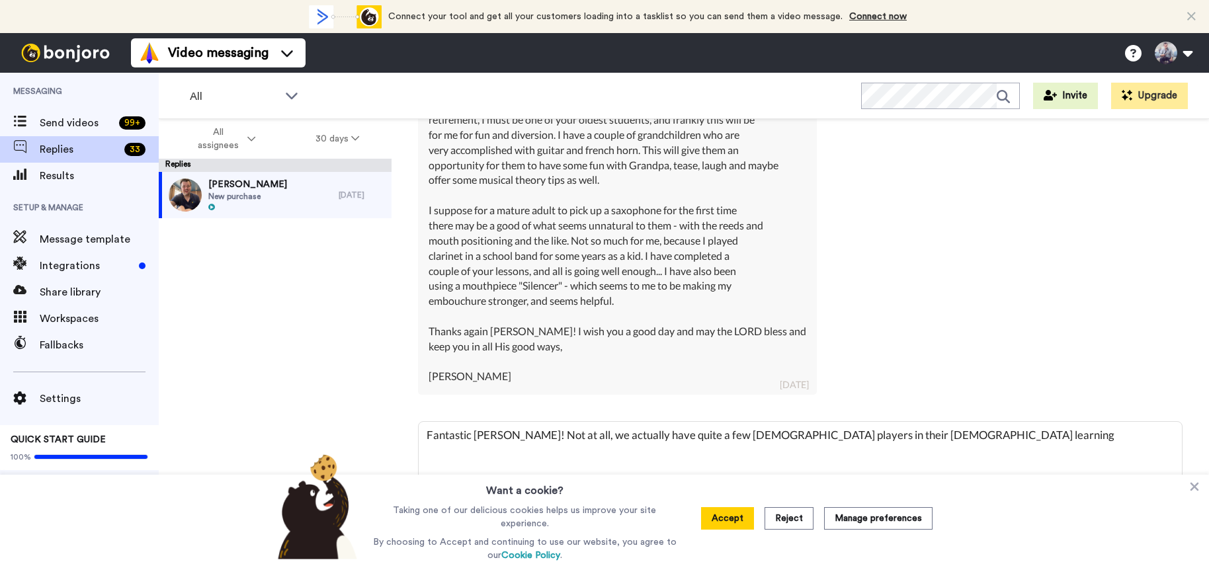
type textarea "Fantastic Jim! Not at all, we actually have quite a few sax players in their 80…"
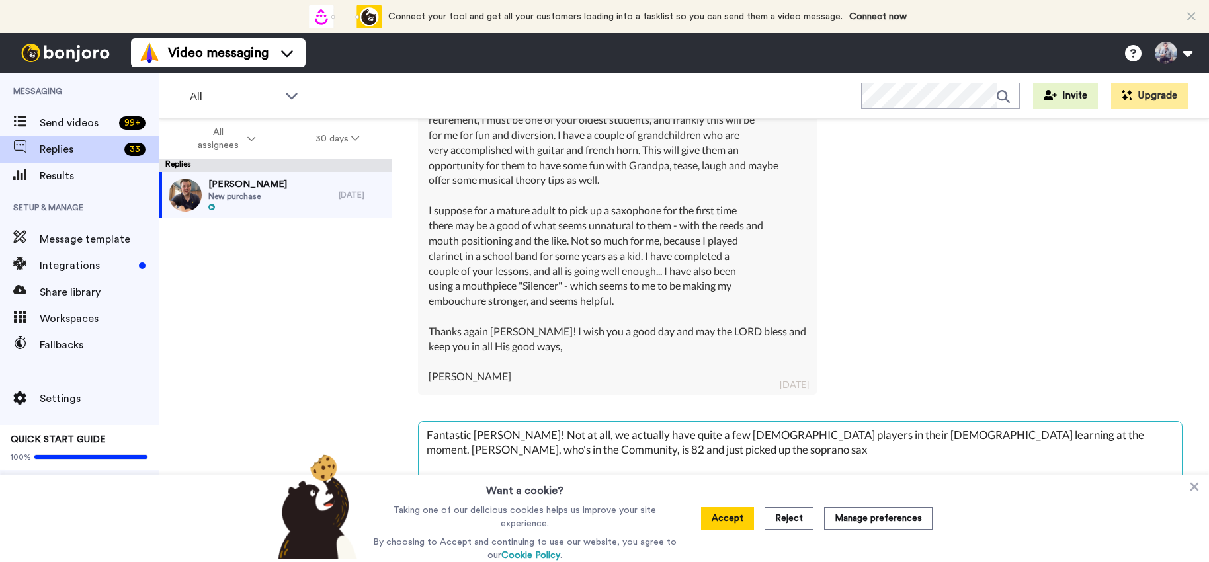
click at [909, 436] on textarea "Fantastic Jim! Not at all, we actually have quite a few sax players in their 80…" at bounding box center [800, 464] width 763 height 85
drag, startPoint x: 491, startPoint y: 434, endPoint x: 553, endPoint y: 439, distance: 62.4
click at [491, 434] on textarea "Fantastic Jim! Not at all, we actually have quite a few sax players in their 80…" at bounding box center [800, 464] width 763 height 85
click at [700, 455] on textarea "Fantastic Jim! Thanks for sharing, that's wonderful to hear. And you're not the…" at bounding box center [800, 464] width 763 height 85
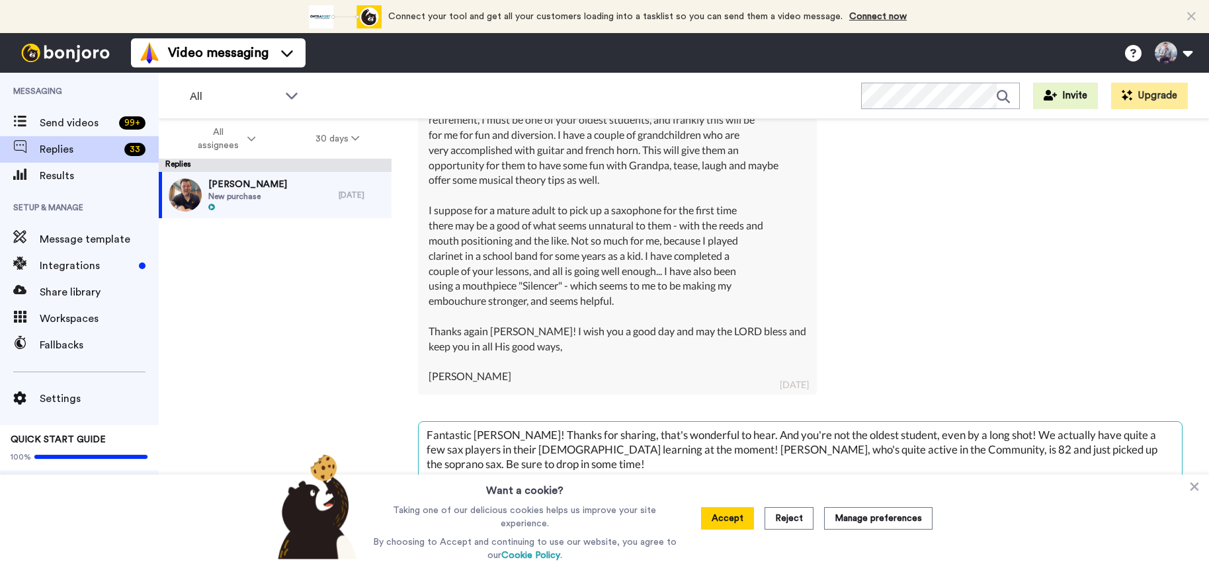
drag, startPoint x: 641, startPoint y: 448, endPoint x: 696, endPoint y: 462, distance: 57.4
click at [641, 448] on textarea "Fantastic Jim! Thanks for sharing, that's wonderful to hear. And you're not the…" at bounding box center [800, 464] width 763 height 85
click at [676, 463] on textarea "Fantastic Jim! Thanks for sharing, that's wonderful to hear. And you're not the…" at bounding box center [800, 464] width 763 height 85
drag, startPoint x: 483, startPoint y: 465, endPoint x: 456, endPoint y: 465, distance: 27.1
click at [456, 465] on textarea "Fantastic Jim! Thanks for sharing, that's wonderful to hear. And you're not the…" at bounding box center [800, 464] width 763 height 85
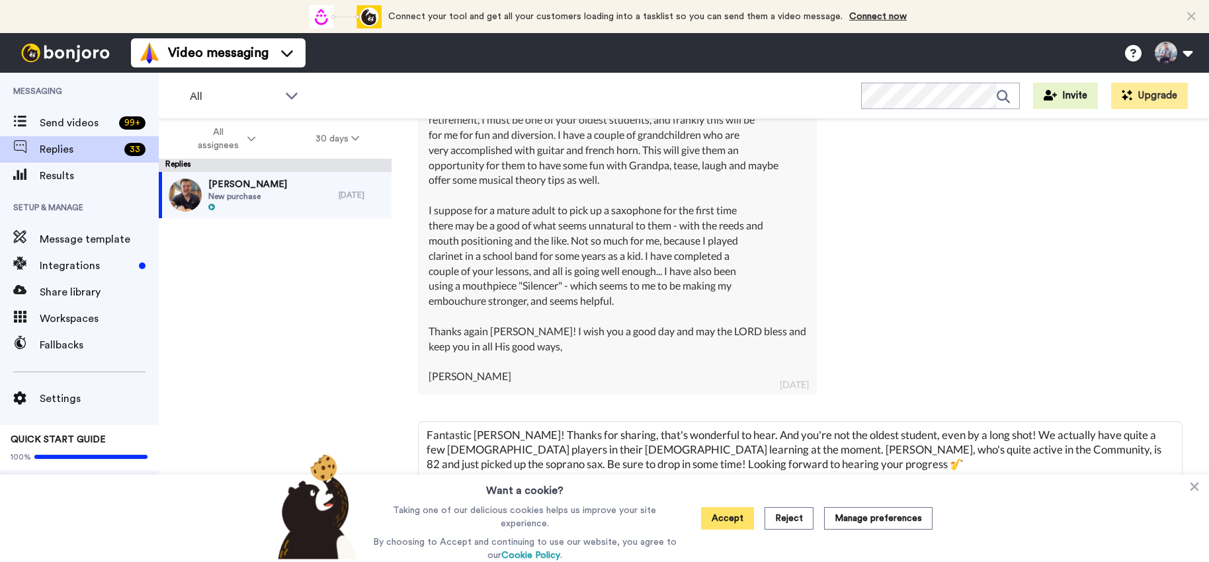
click at [729, 522] on button "Accept" at bounding box center [727, 518] width 53 height 22
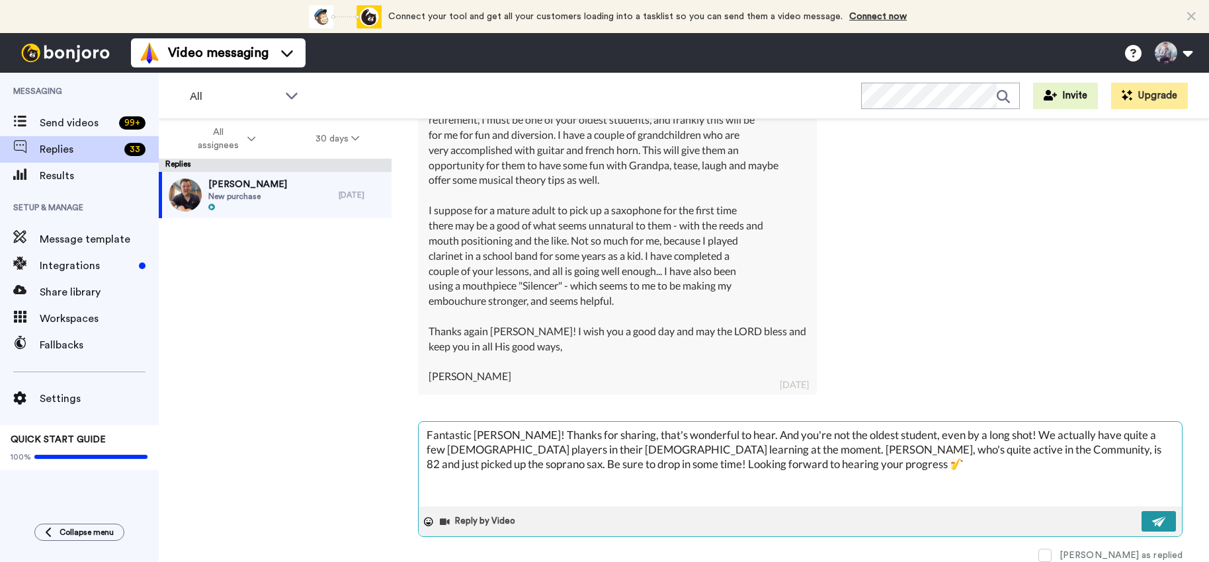
click at [1157, 518] on img at bounding box center [1159, 521] width 15 height 11
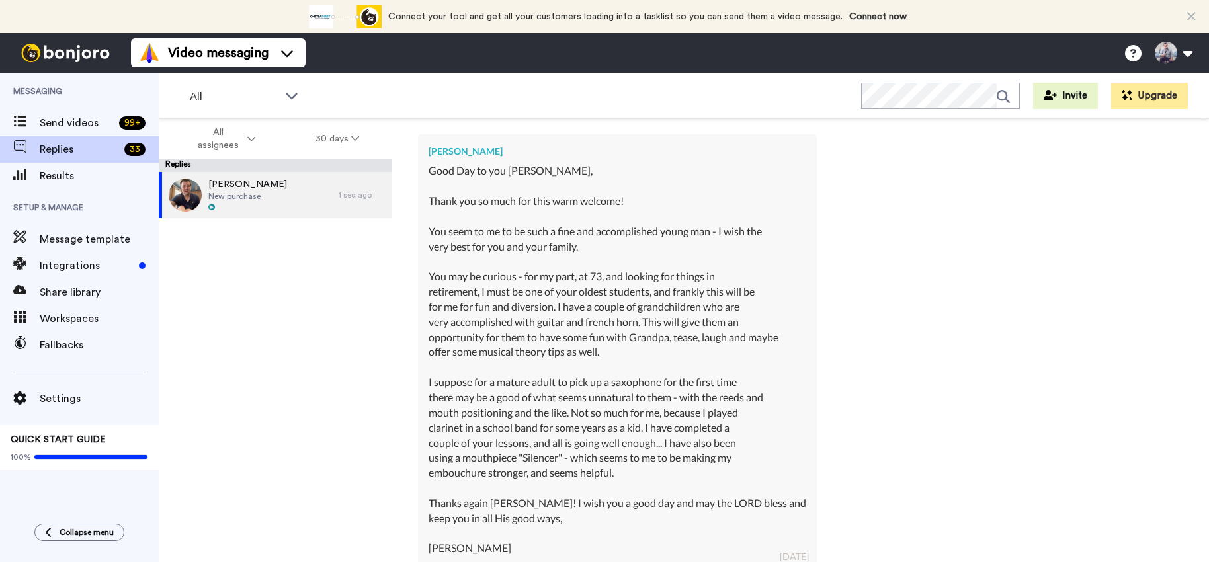
scroll to position [634, 0]
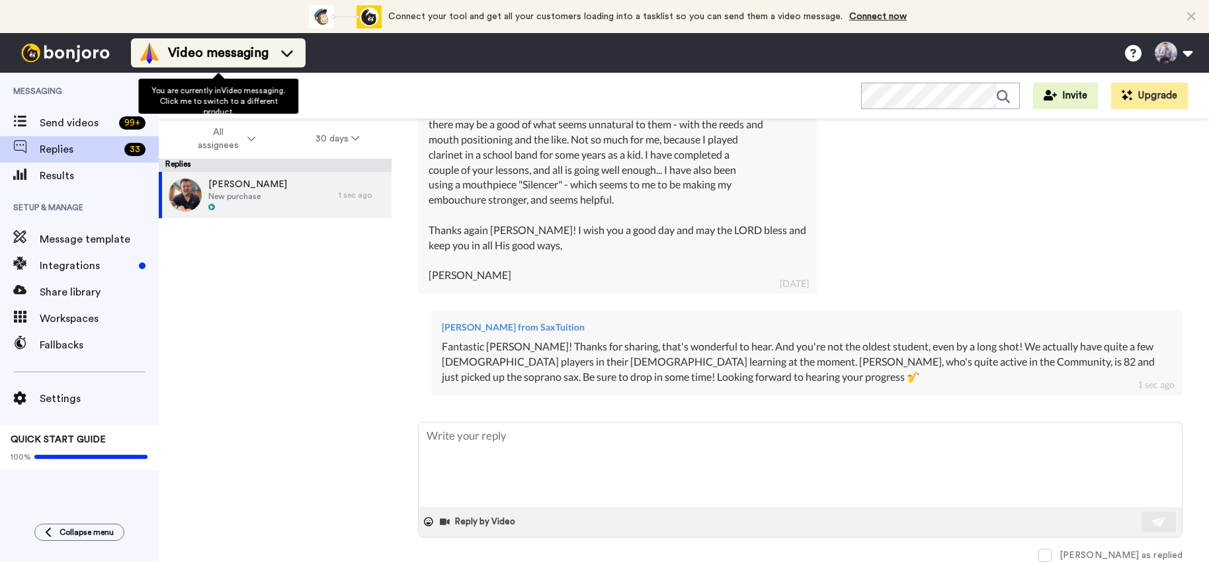
click at [224, 52] on span "Video messaging" at bounding box center [218, 53] width 101 height 19
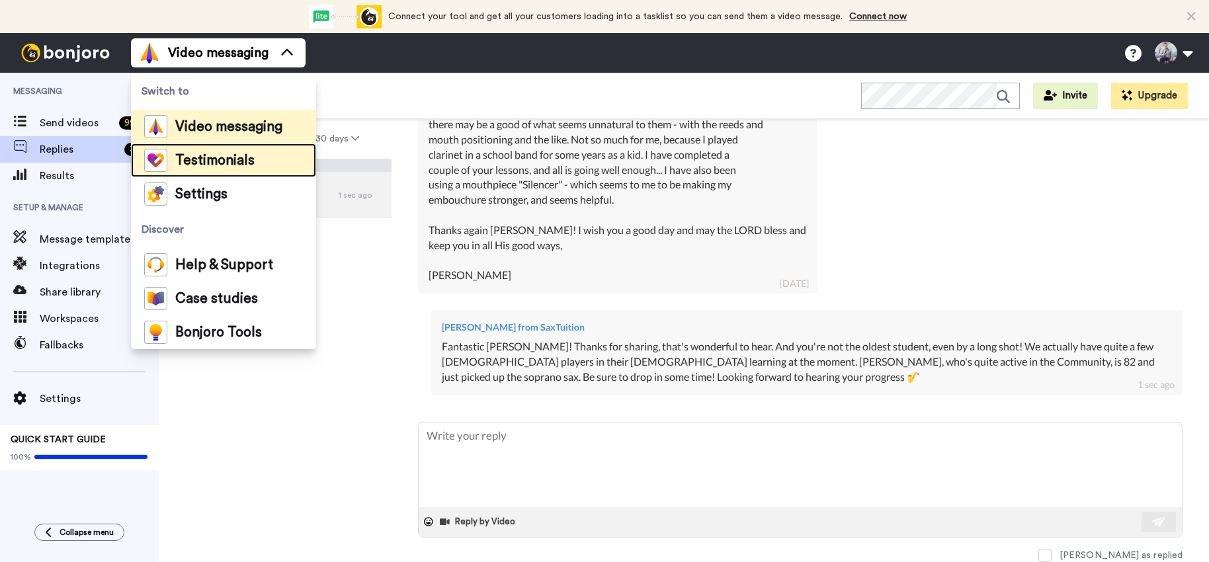
click at [200, 166] on span "Testimonials" at bounding box center [214, 160] width 79 height 13
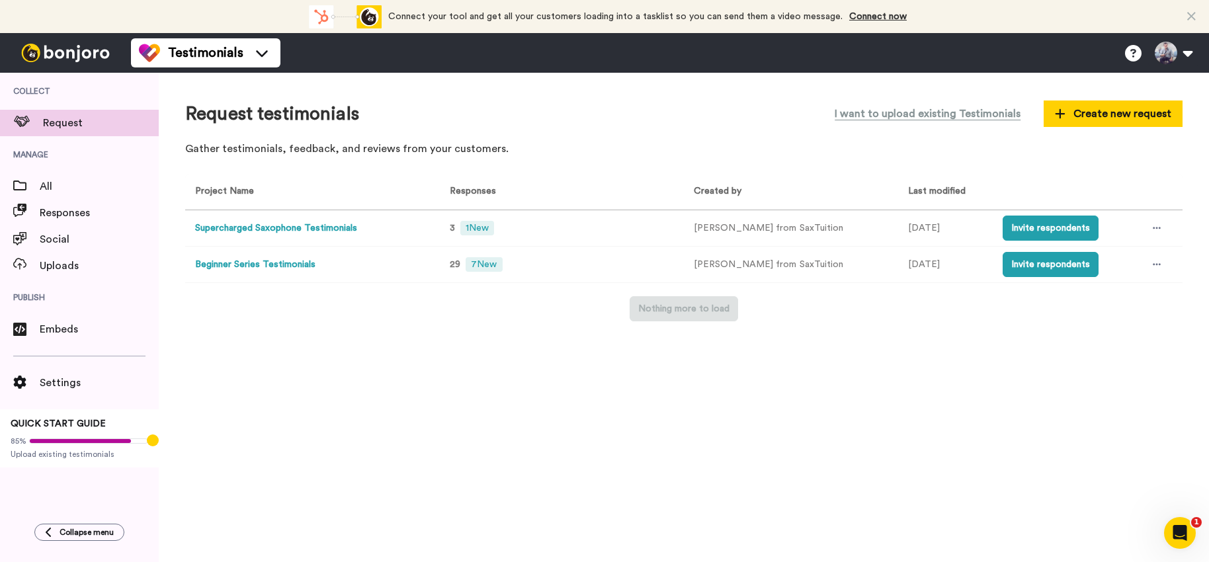
click at [331, 232] on button "Supercharged Saxophone Testimonials" at bounding box center [276, 229] width 162 height 14
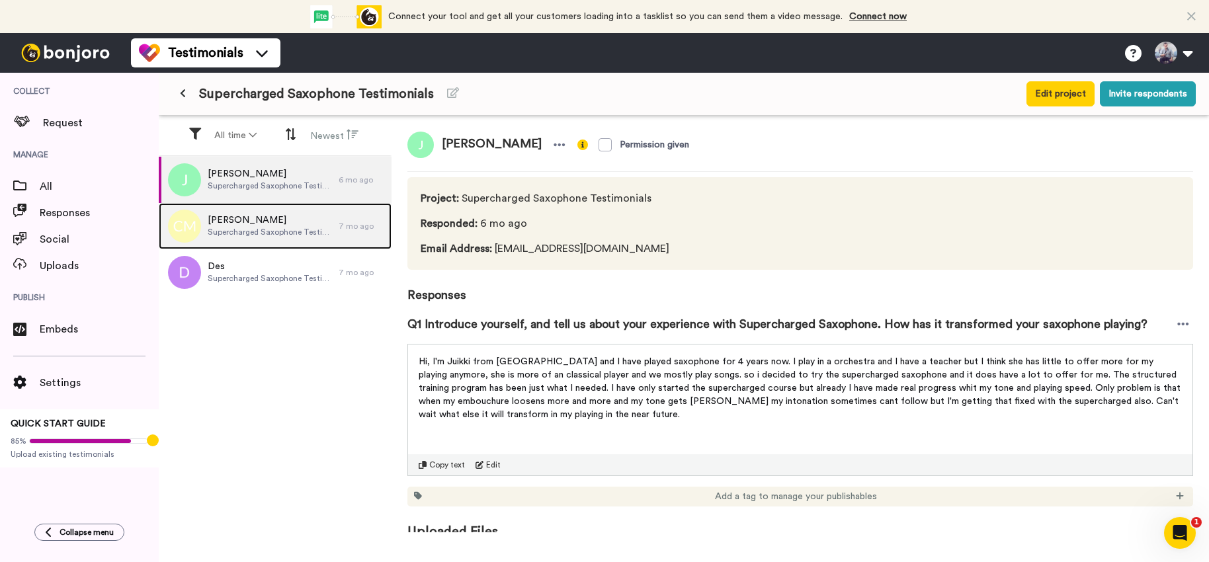
click at [299, 216] on span "Carol Money" at bounding box center [270, 220] width 124 height 13
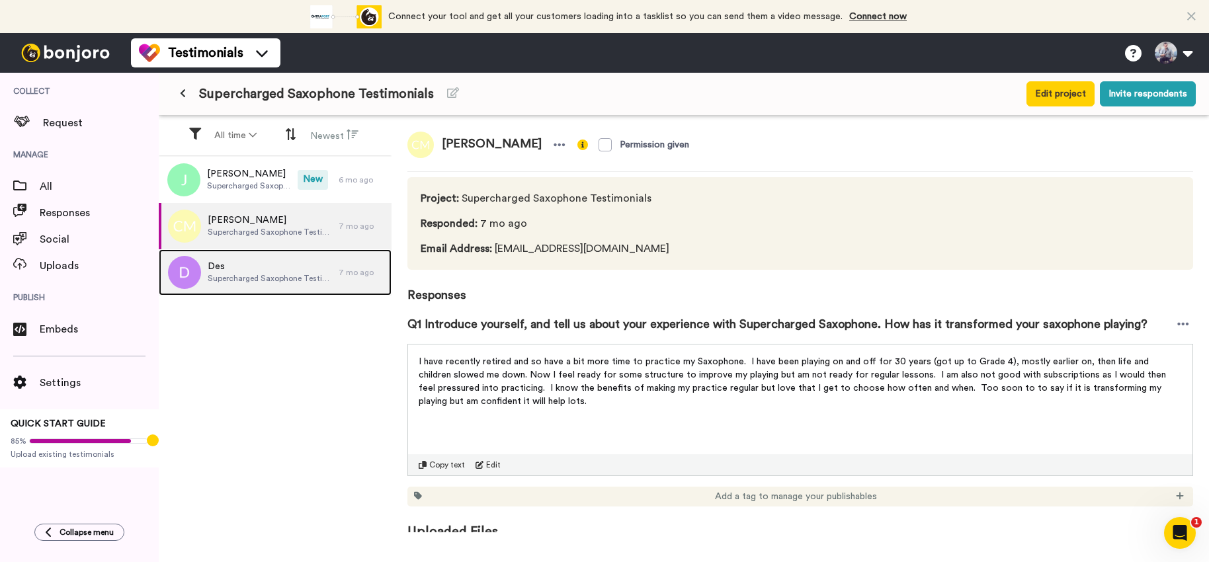
click at [283, 266] on span "Des" at bounding box center [270, 266] width 124 height 13
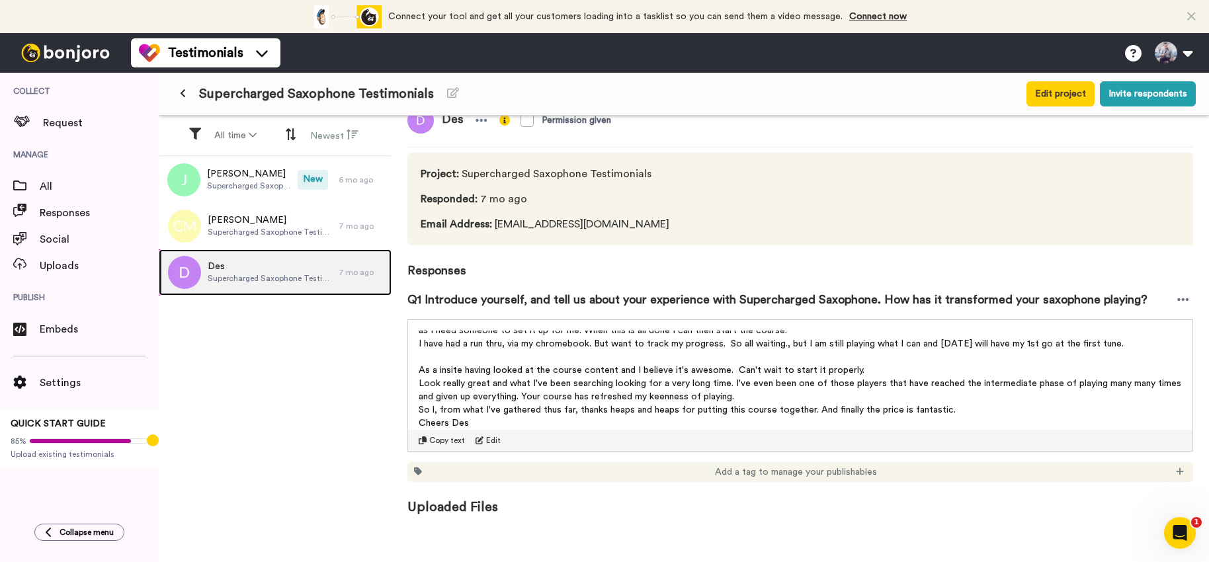
scroll to position [22, 0]
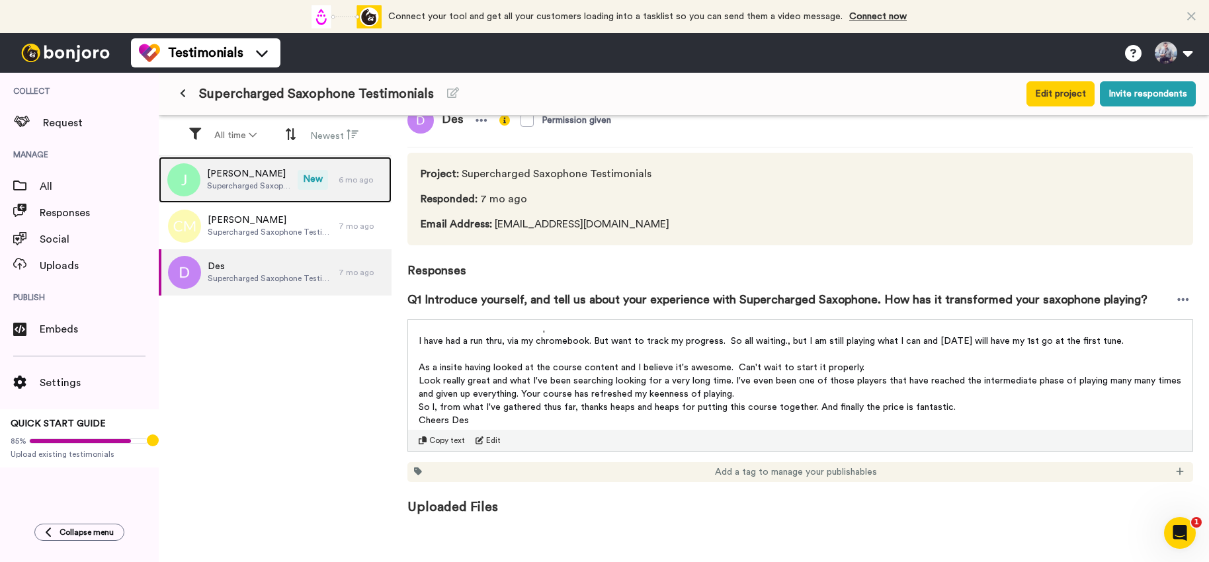
click at [260, 190] on span "Supercharged Saxophone Testimonials" at bounding box center [249, 186] width 84 height 11
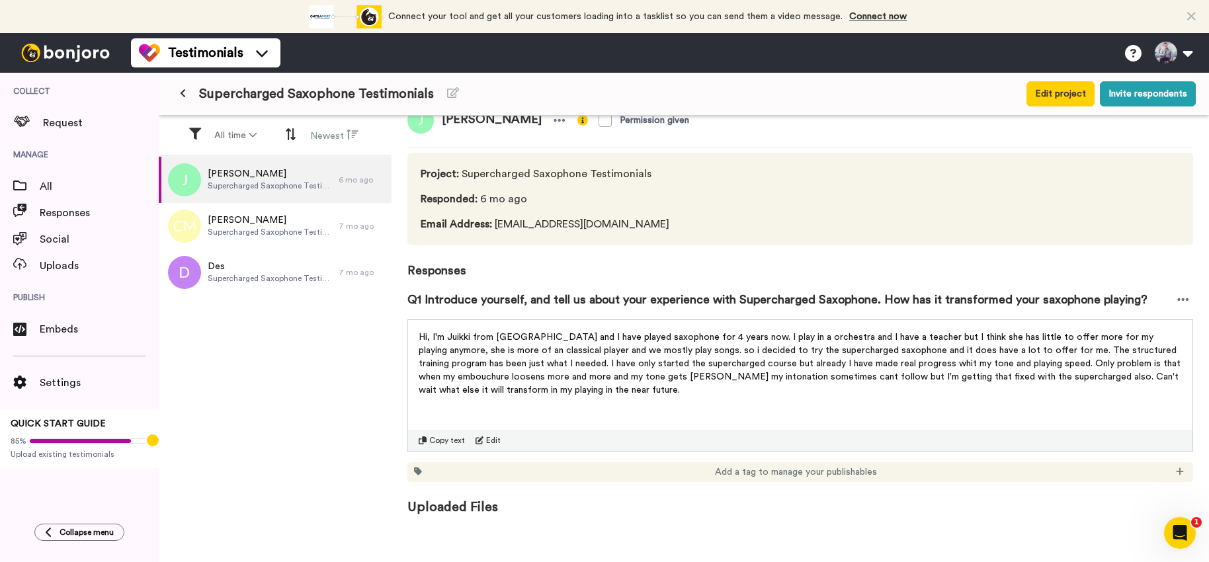
click at [614, 340] on span "Hi, I'm Juikki from Finland and I have played saxophone for 4 years now. I play…" at bounding box center [801, 364] width 764 height 62
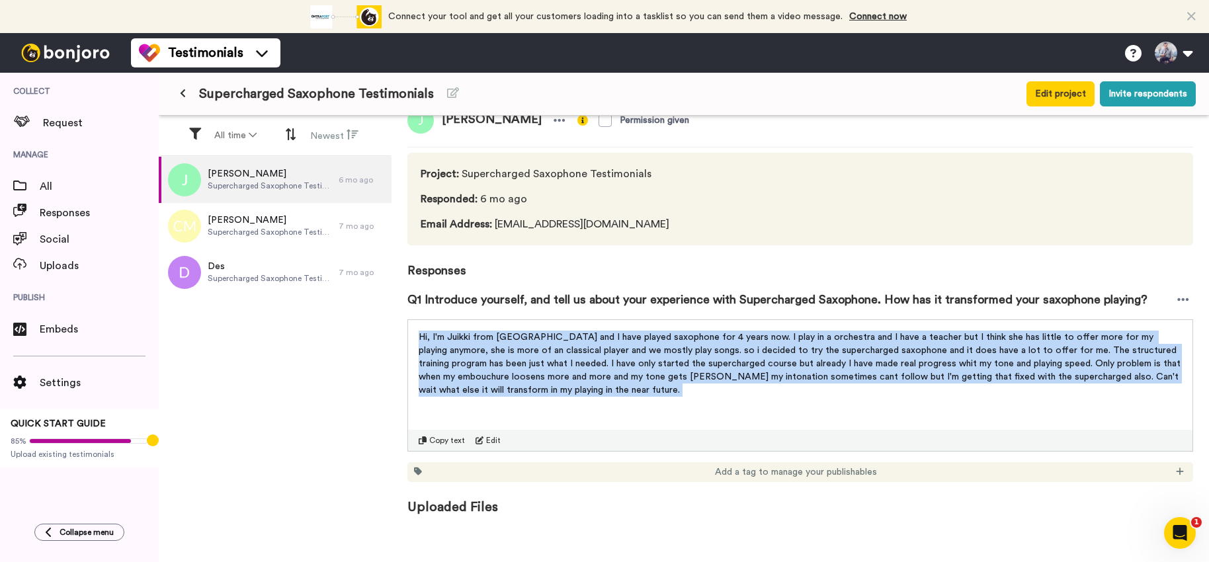
click at [614, 340] on span "Hi, I'm Juikki from Finland and I have played saxophone for 4 years now. I play…" at bounding box center [801, 364] width 764 height 62
click at [553, 369] on span "Hi, I'm Juikki from Finland and I have played saxophone for 4 years now. I play…" at bounding box center [801, 364] width 764 height 62
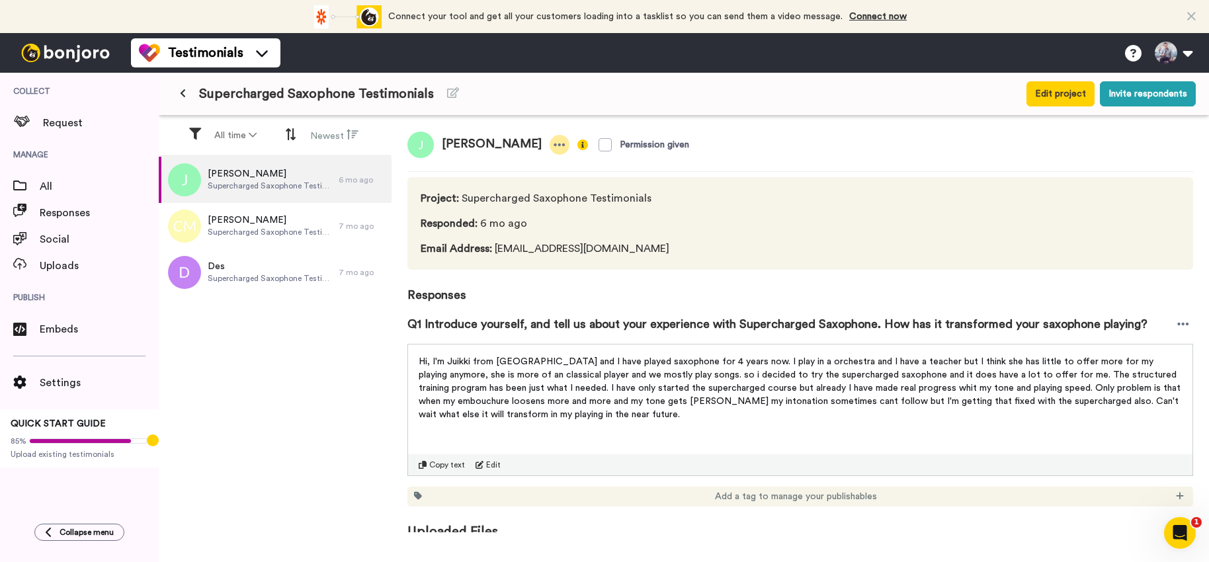
click at [563, 141] on icon at bounding box center [559, 144] width 12 height 13
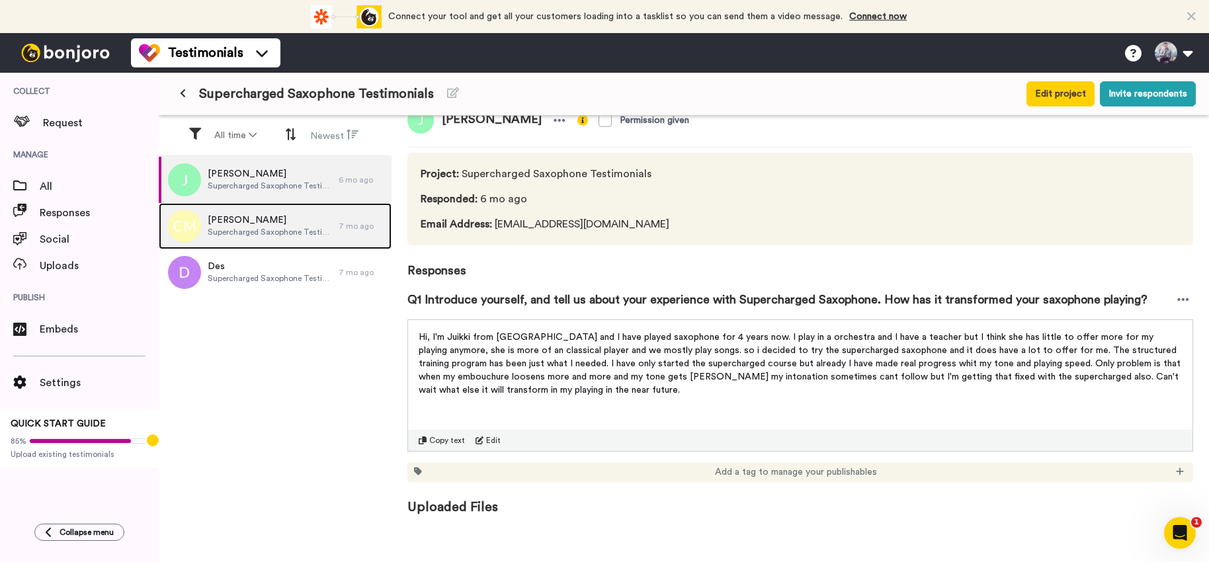
click at [364, 233] on div "Carol Money Supercharged Saxophone Testimonials 7 mo ago" at bounding box center [275, 226] width 233 height 46
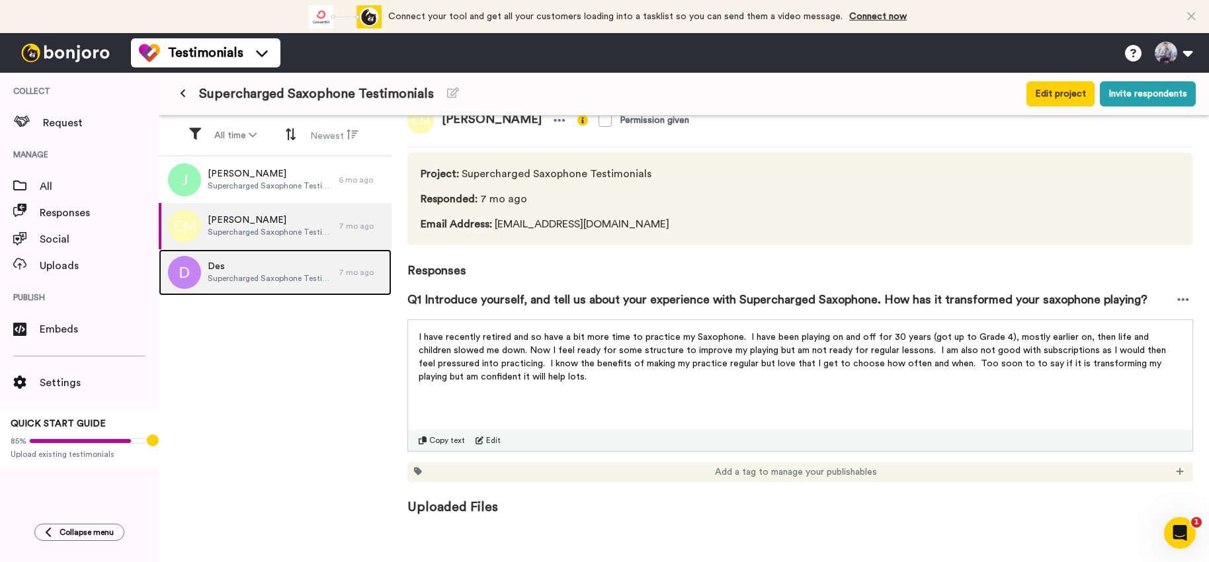
click at [312, 258] on div "Des Supercharged Saxophone Testimonials" at bounding box center [249, 272] width 180 height 46
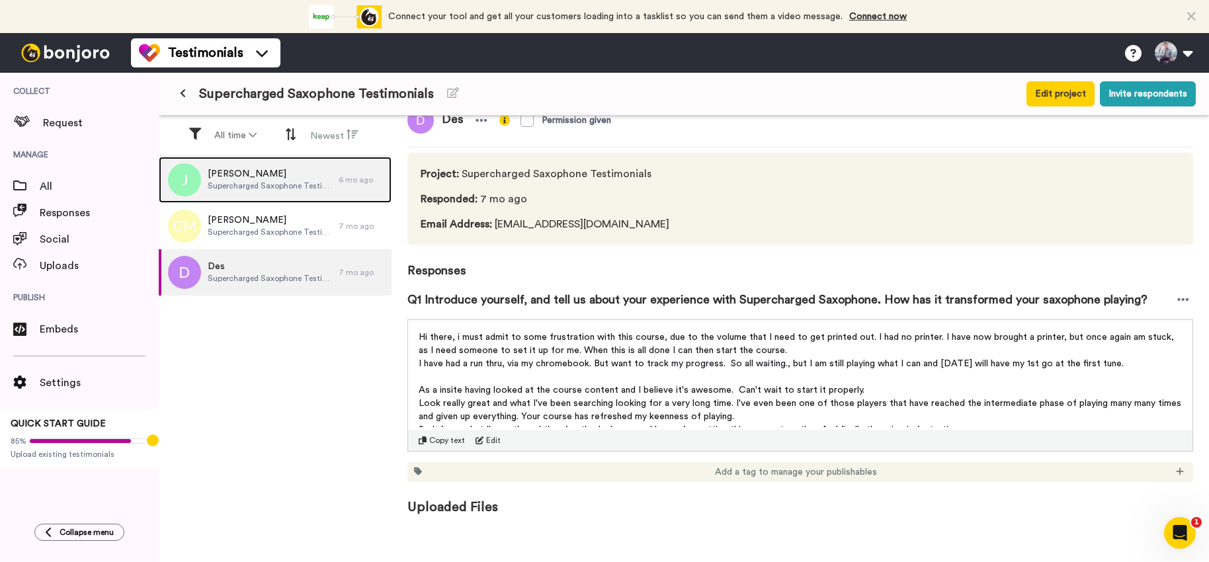
click at [313, 199] on div "Juha-Matti Huotari Supercharged Saxophone Testimonials" at bounding box center [249, 180] width 180 height 46
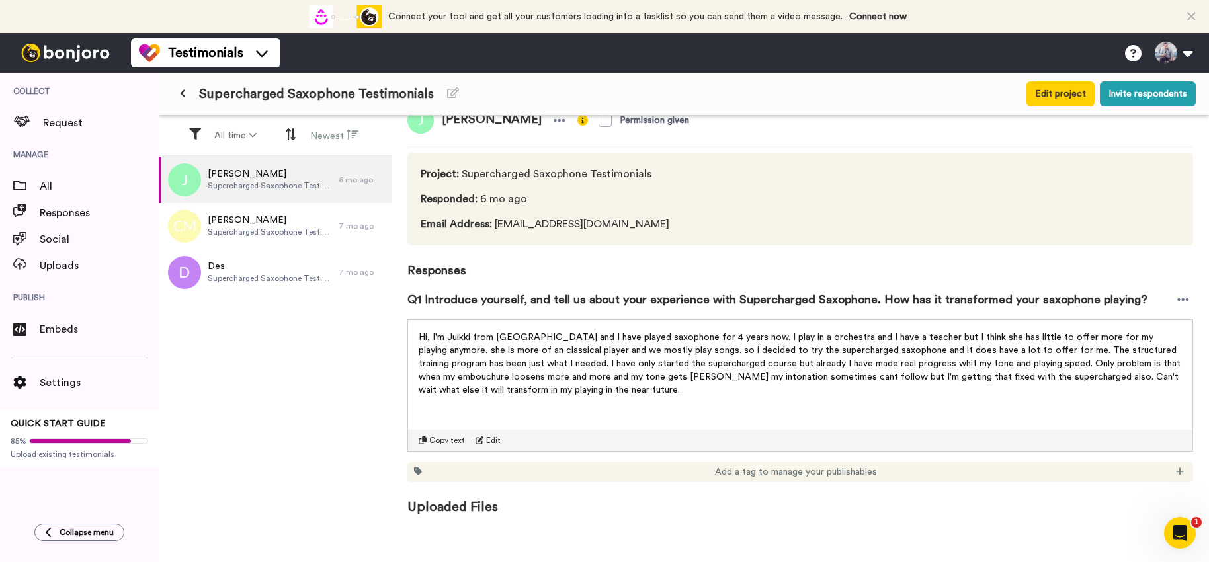
click at [185, 92] on icon at bounding box center [183, 93] width 6 height 9
